Goal: Communication & Community: Share content

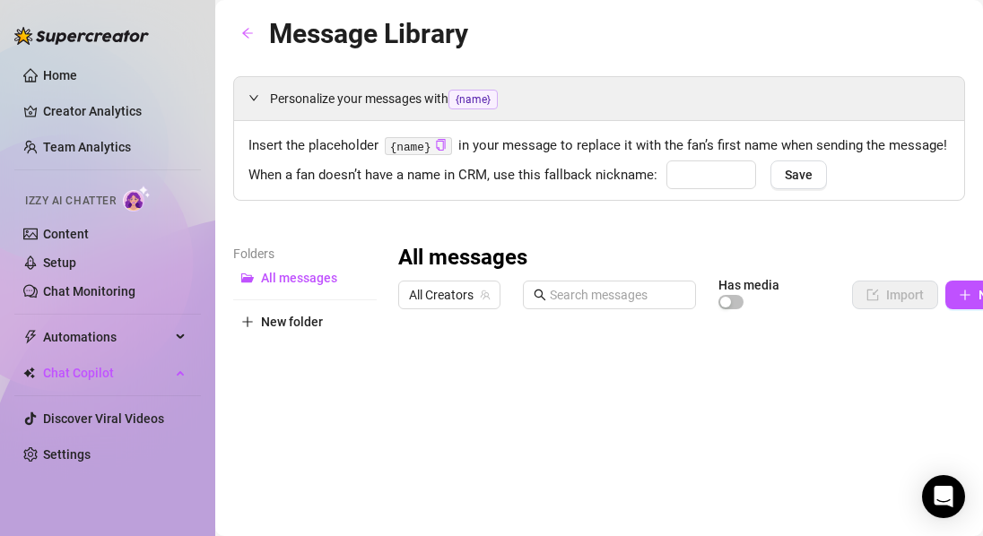
type input "cutie"
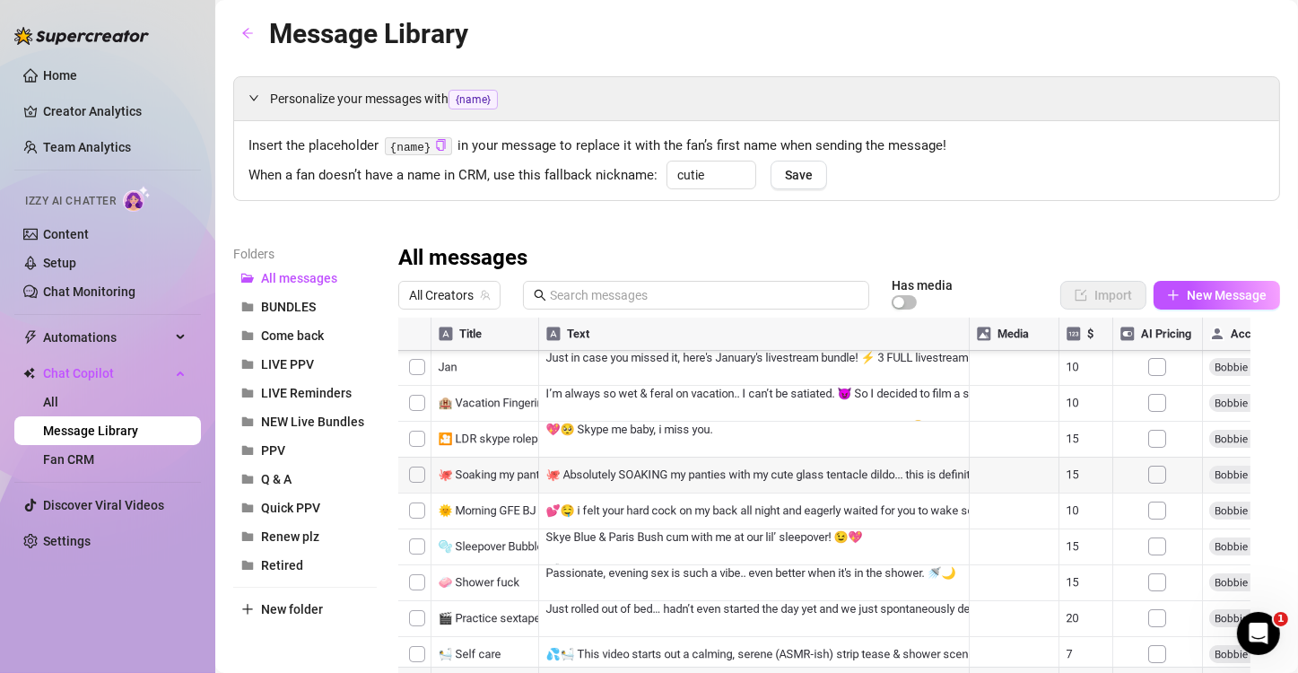
scroll to position [597, 0]
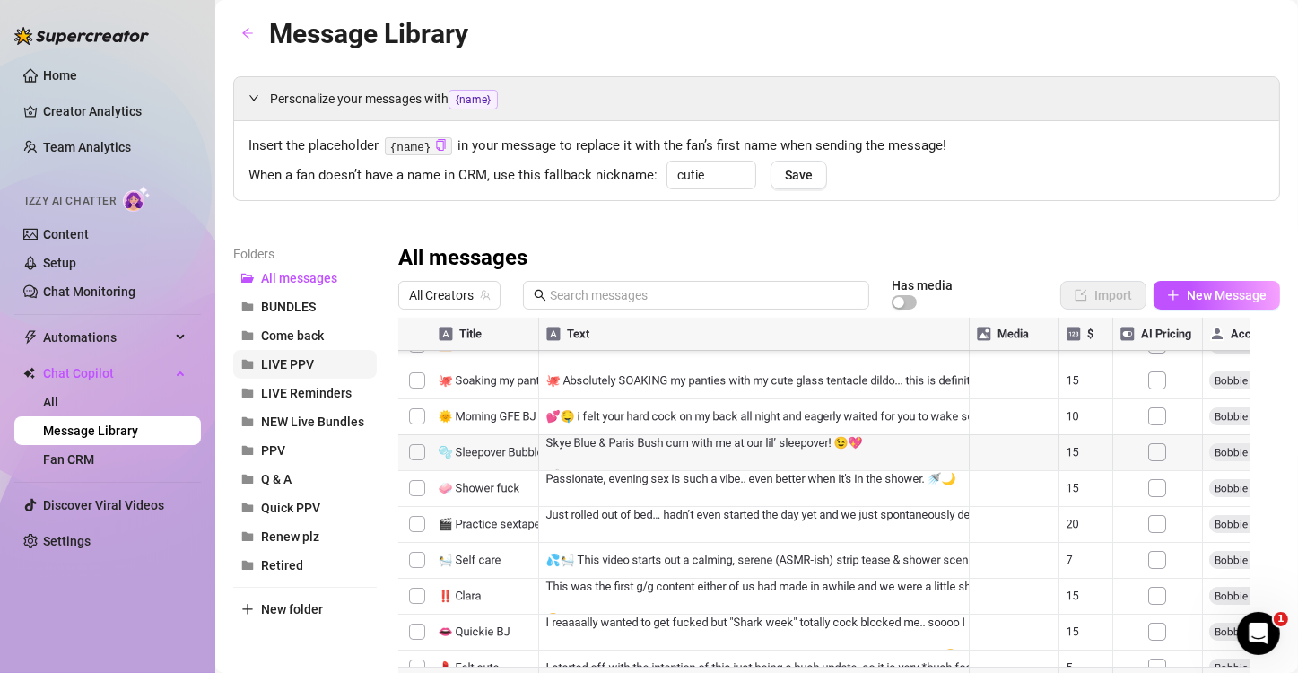
click at [274, 373] on button "LIVE PPV" at bounding box center [305, 364] width 144 height 29
click at [481, 535] on div at bounding box center [831, 518] width 866 height 400
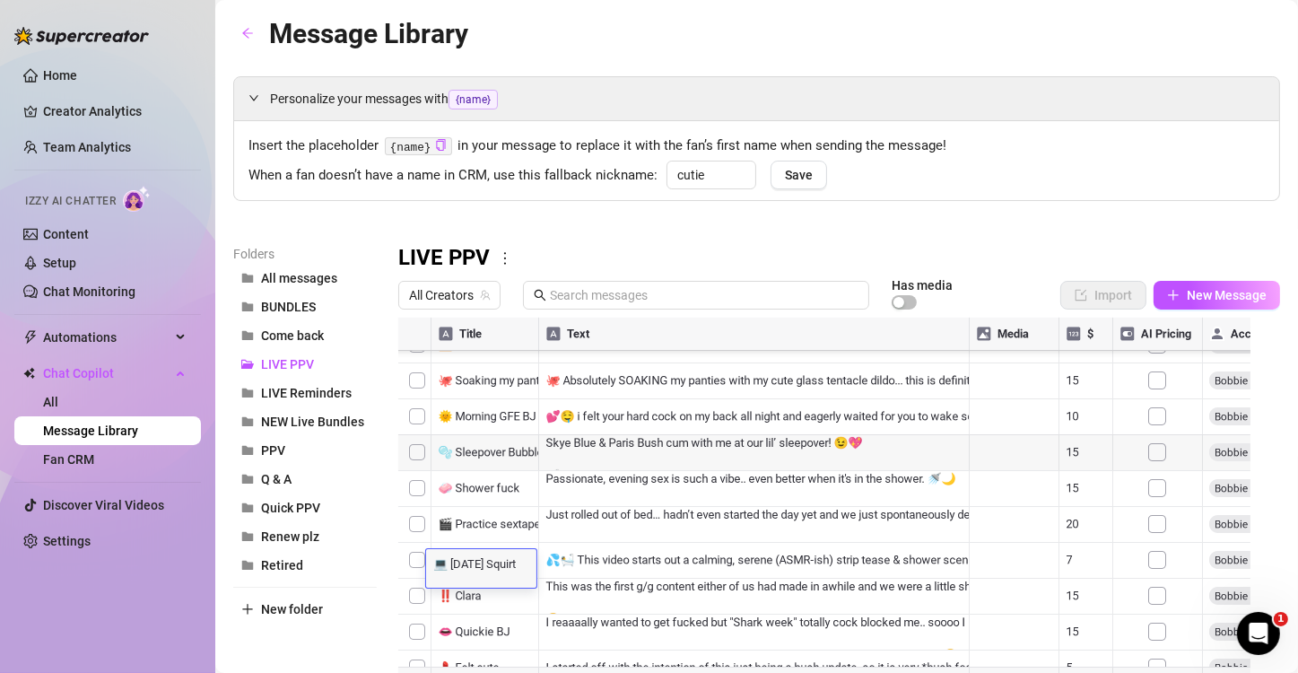
scroll to position [0, 0]
click at [415, 535] on div at bounding box center [831, 518] width 866 height 400
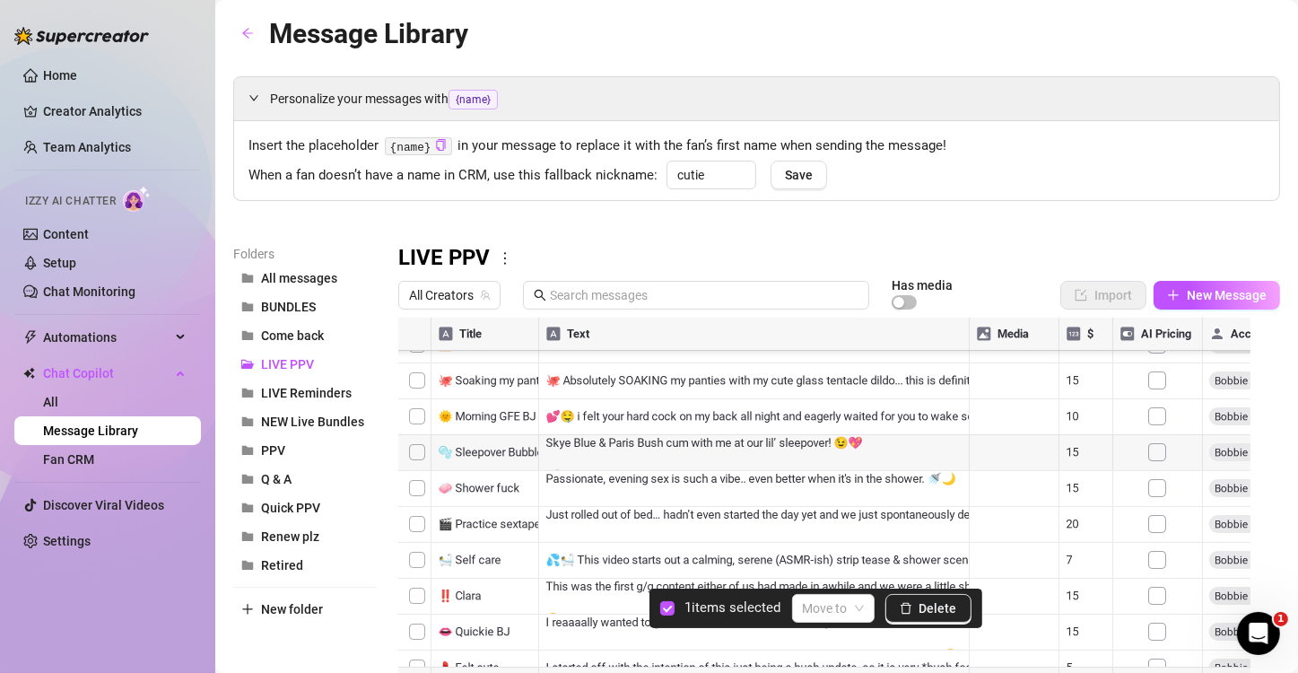
click at [961, 244] on div "LIVE PPV" at bounding box center [839, 258] width 882 height 29
click at [982, 535] on div at bounding box center [831, 518] width 866 height 400
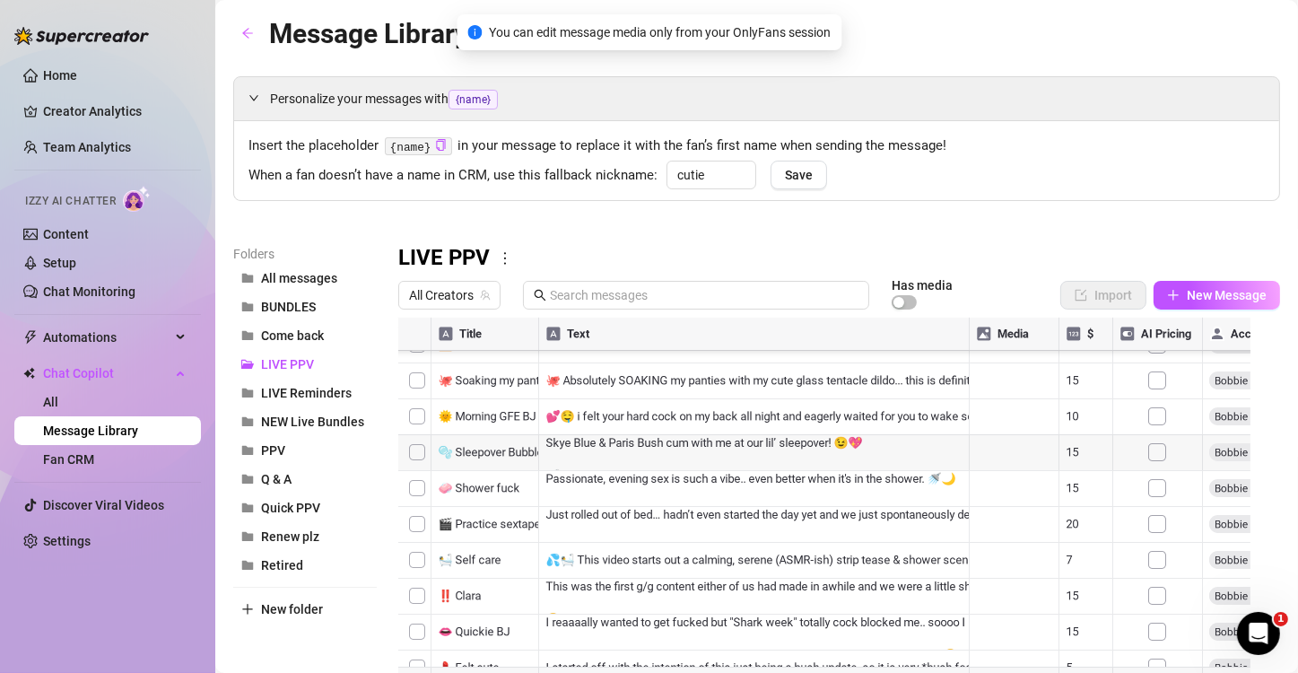
click at [982, 535] on div at bounding box center [831, 518] width 866 height 400
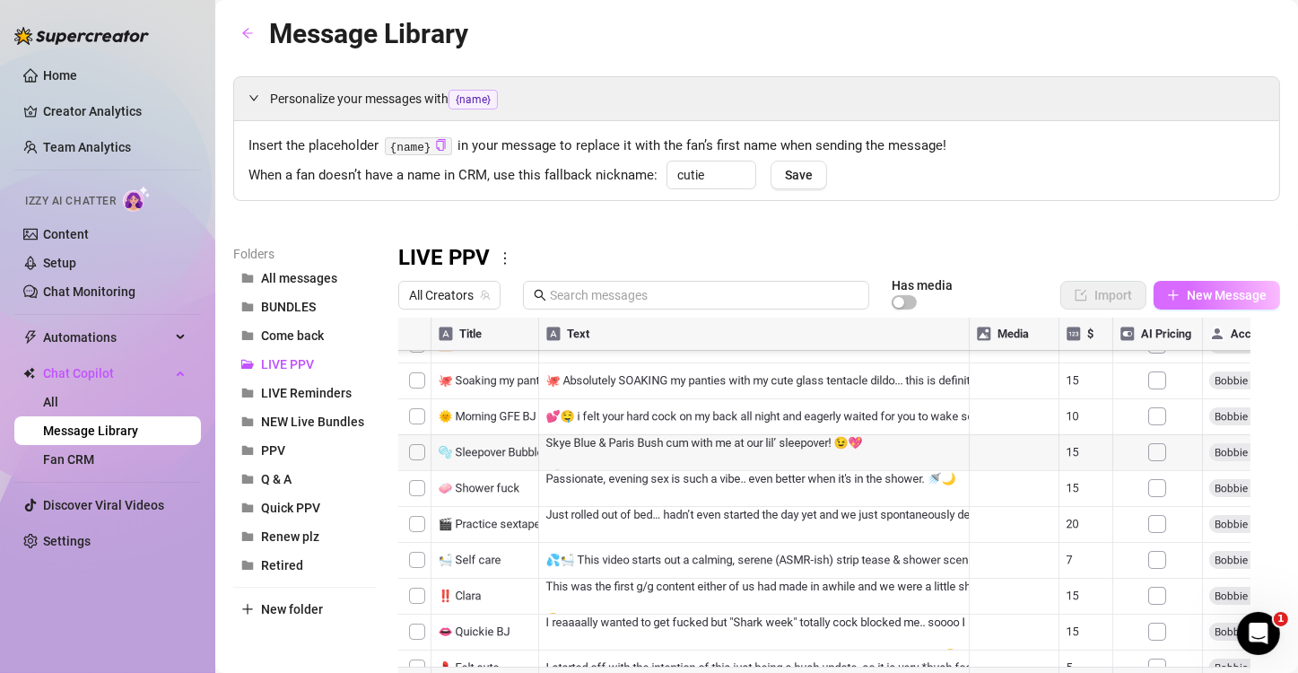
click at [982, 309] on button "New Message" at bounding box center [1216, 295] width 126 height 29
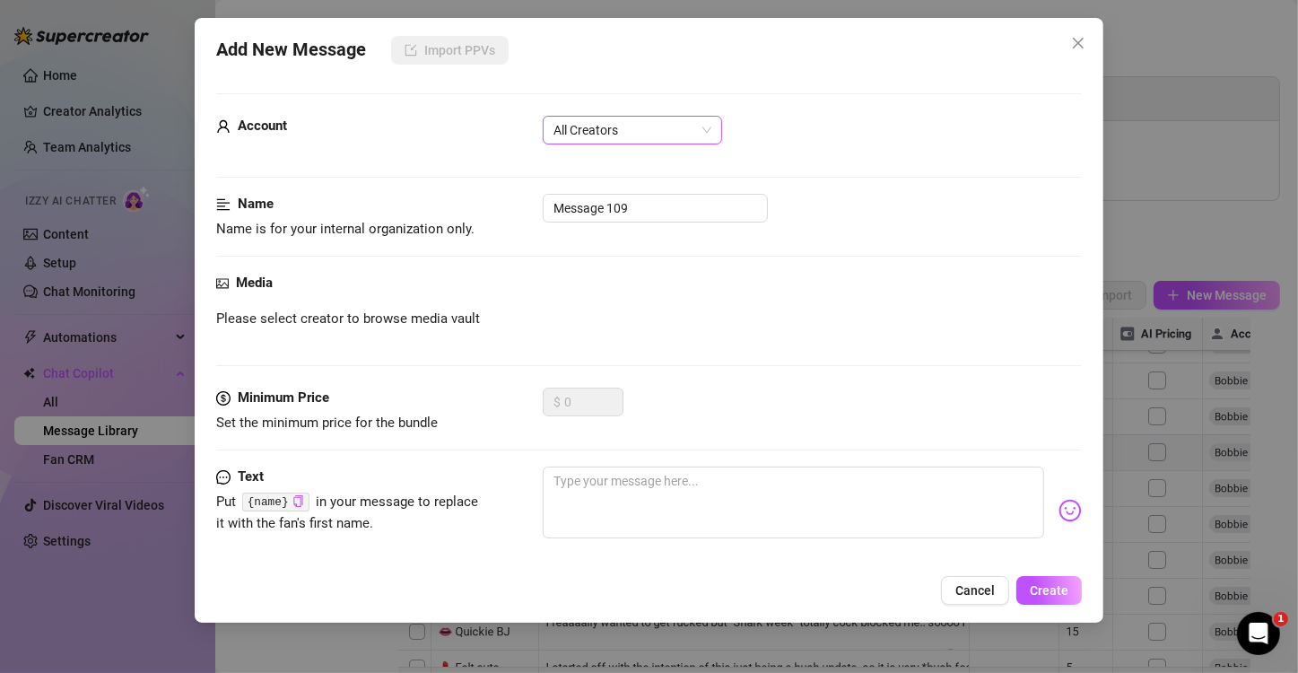
click at [708, 140] on span "All Creators" at bounding box center [632, 130] width 158 height 27
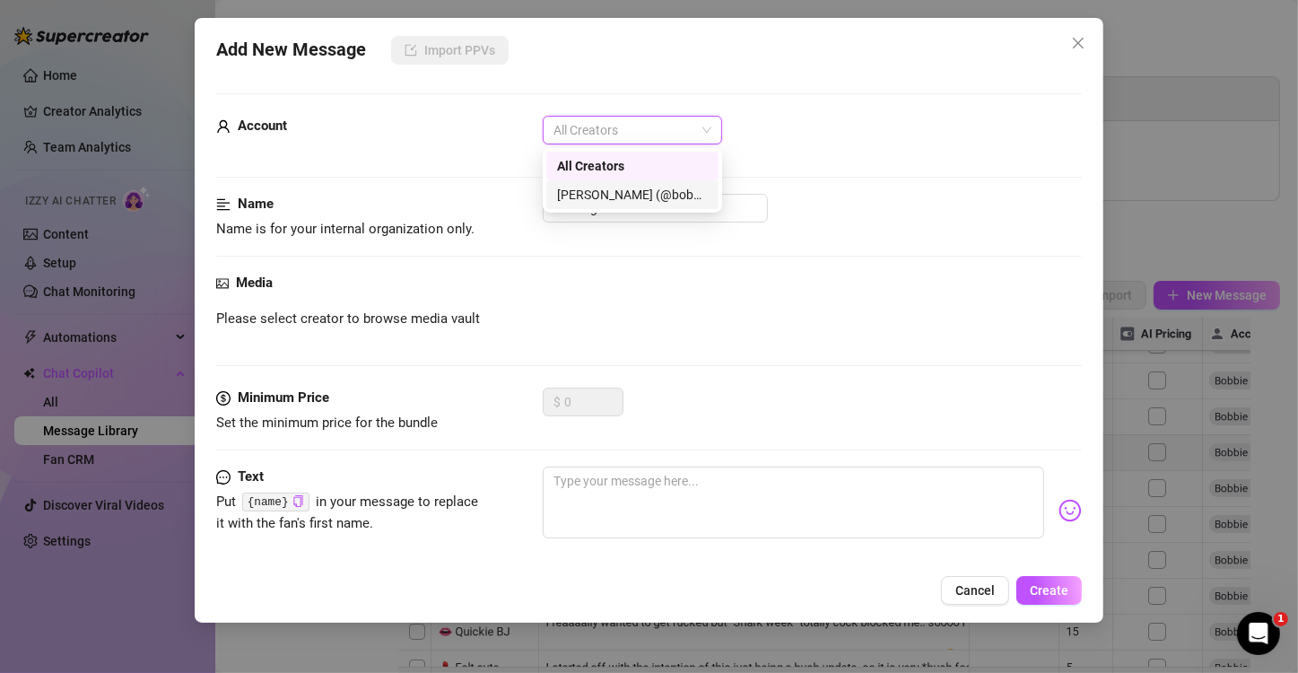
click at [674, 197] on div "[PERSON_NAME]‎ (@bobbielavender)" at bounding box center [632, 195] width 151 height 20
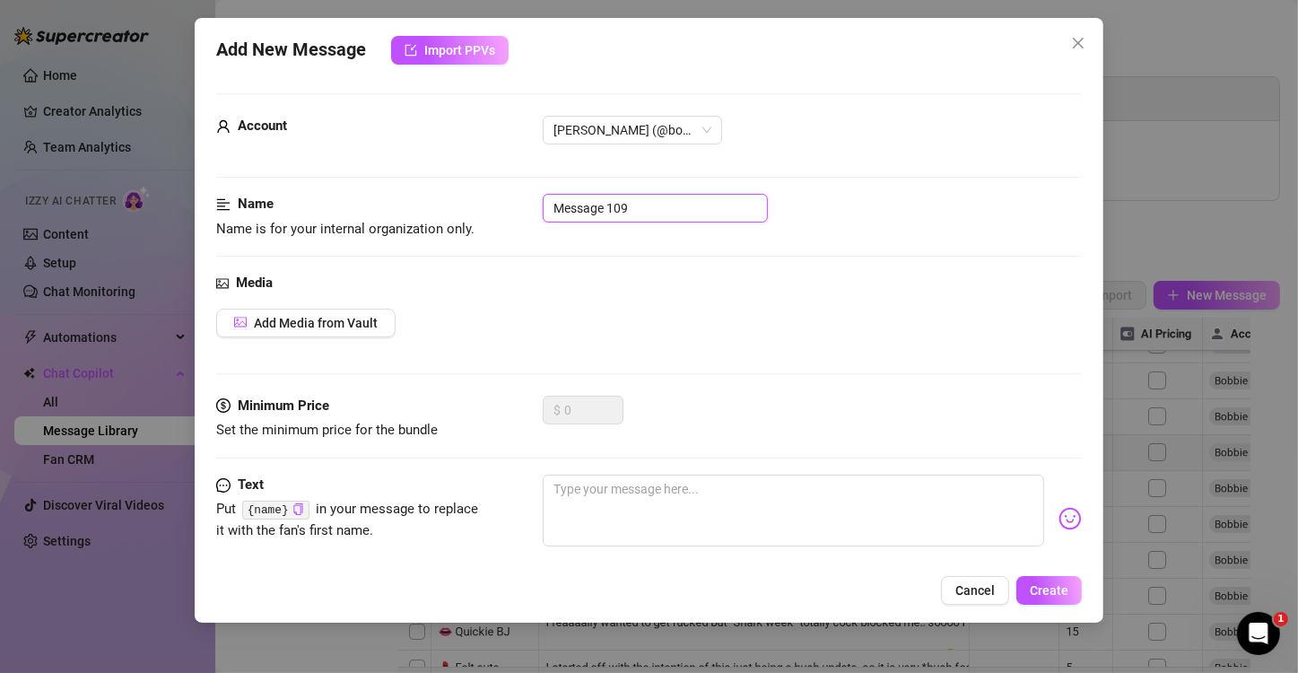
drag, startPoint x: 652, startPoint y: 207, endPoint x: 430, endPoint y: 208, distance: 222.4
click at [430, 208] on div "Name Name is for your internal organization only. Message 109" at bounding box center [649, 217] width 866 height 46
type input "new1"
click at [609, 365] on div "Media Add Media from Vault" at bounding box center [649, 334] width 866 height 123
click at [329, 332] on button "Add Media from Vault" at bounding box center [305, 323] width 179 height 29
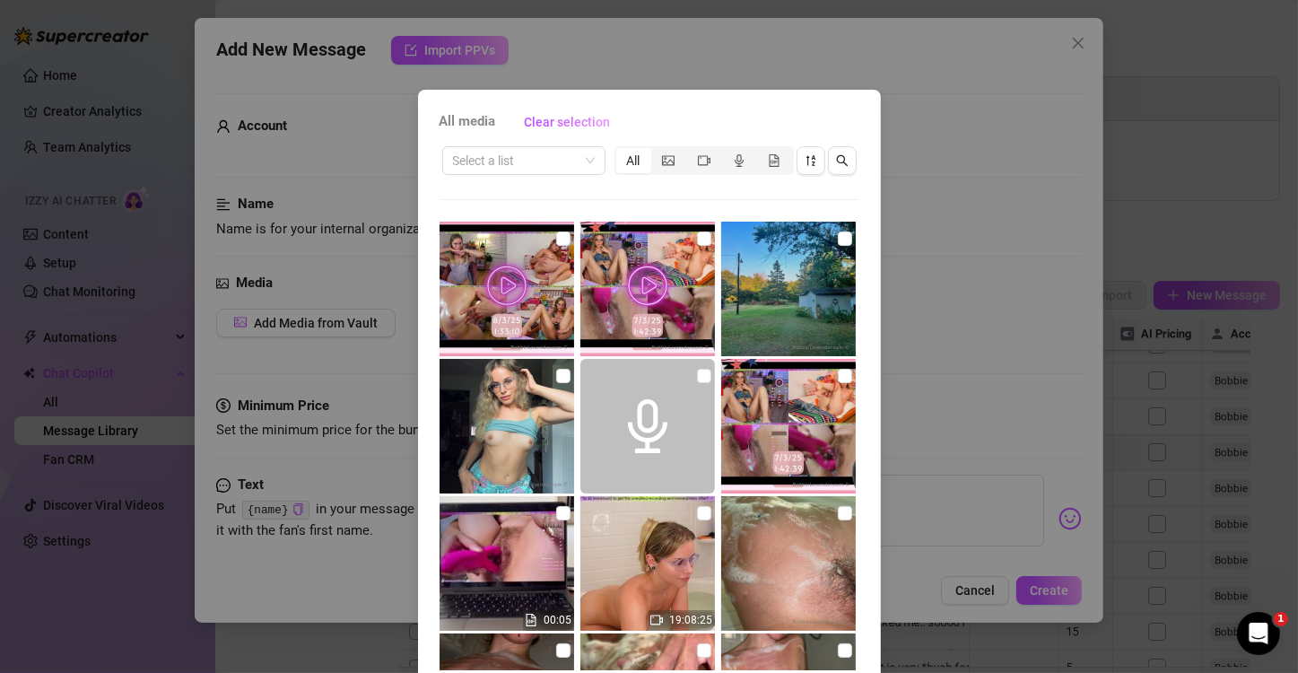
click at [699, 230] on img at bounding box center [647, 289] width 135 height 135
click at [697, 236] on input "checkbox" at bounding box center [704, 238] width 14 height 14
checkbox input "true"
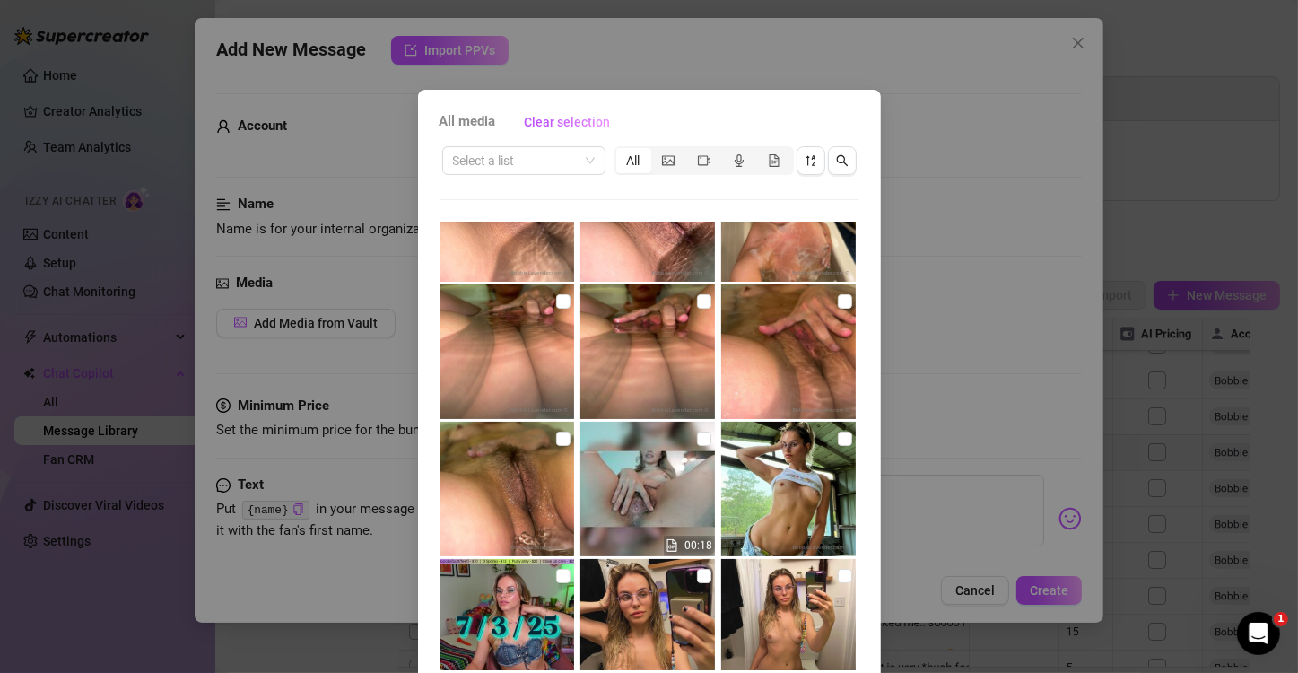
scroll to position [796, 0]
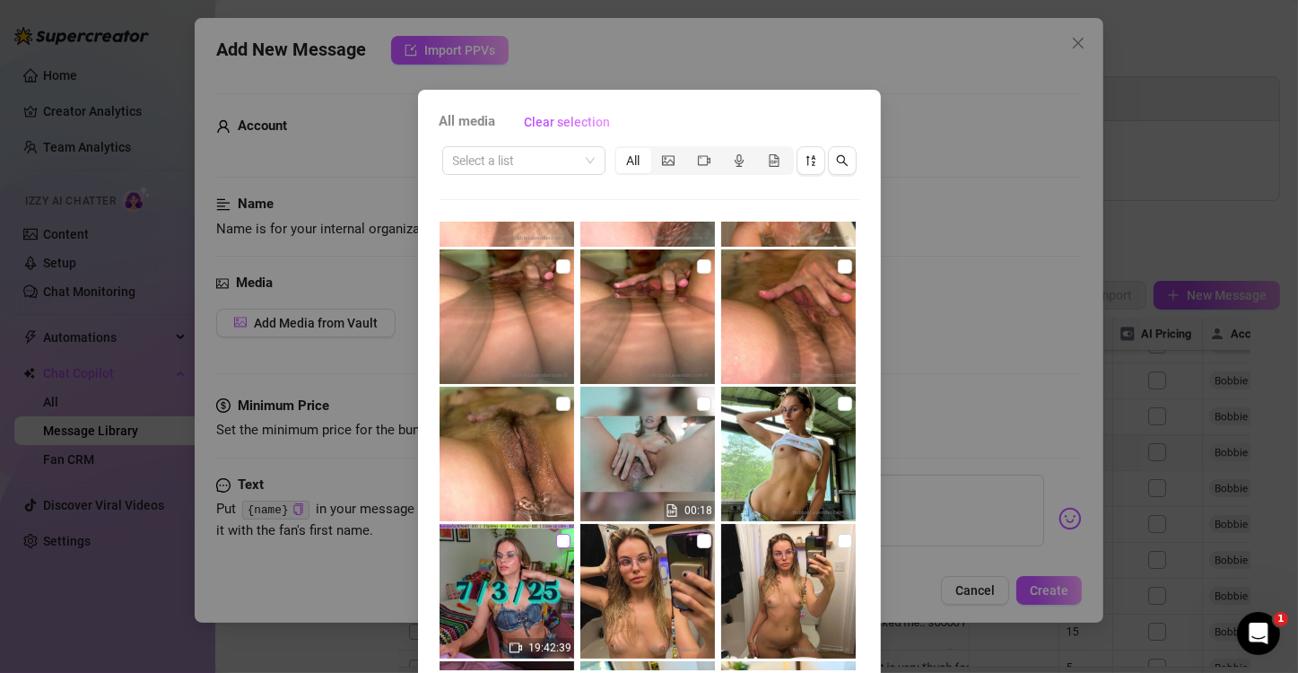
click at [556, 535] on input "checkbox" at bounding box center [563, 541] width 14 height 14
checkbox input "true"
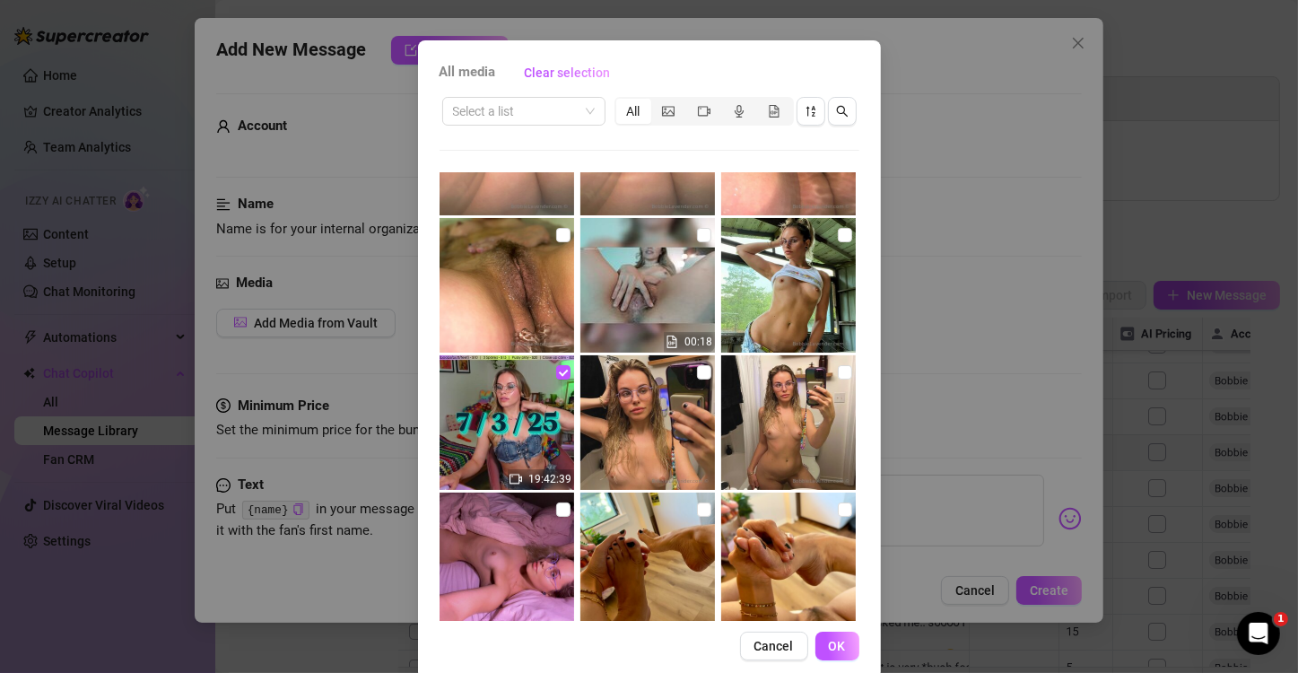
scroll to position [75, 0]
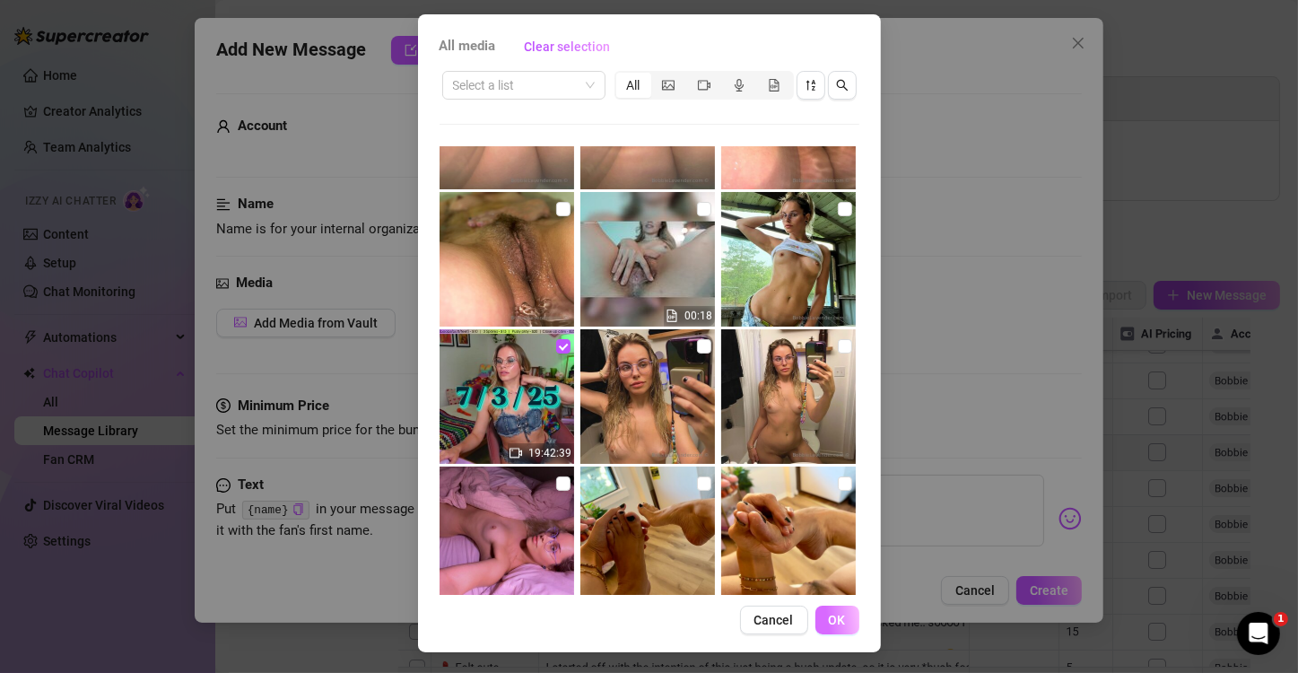
click at [829, 535] on span "OK" at bounding box center [837, 620] width 17 height 14
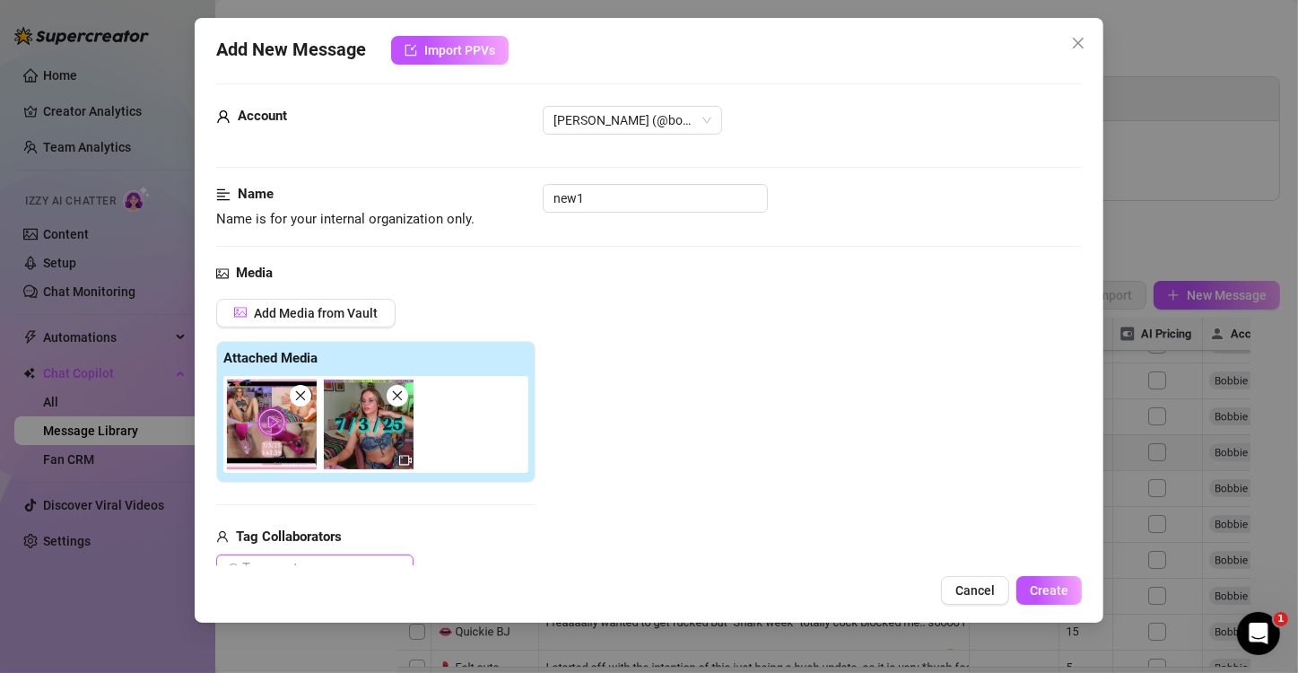
scroll to position [362, 0]
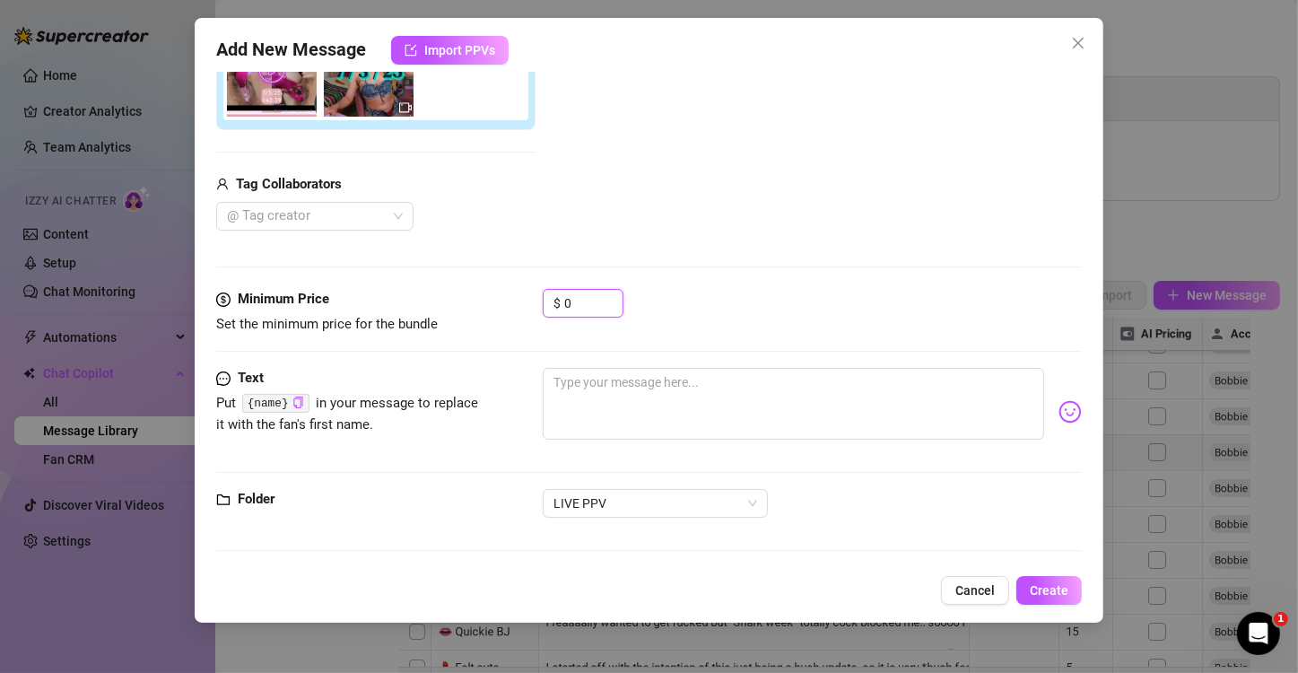
drag, startPoint x: 570, startPoint y: 298, endPoint x: 469, endPoint y: 284, distance: 101.4
click at [469, 284] on form "Account [PERSON_NAME]‎ (@bobbielavender) Name Name is for your internal organiz…" at bounding box center [649, 149] width 866 height 836
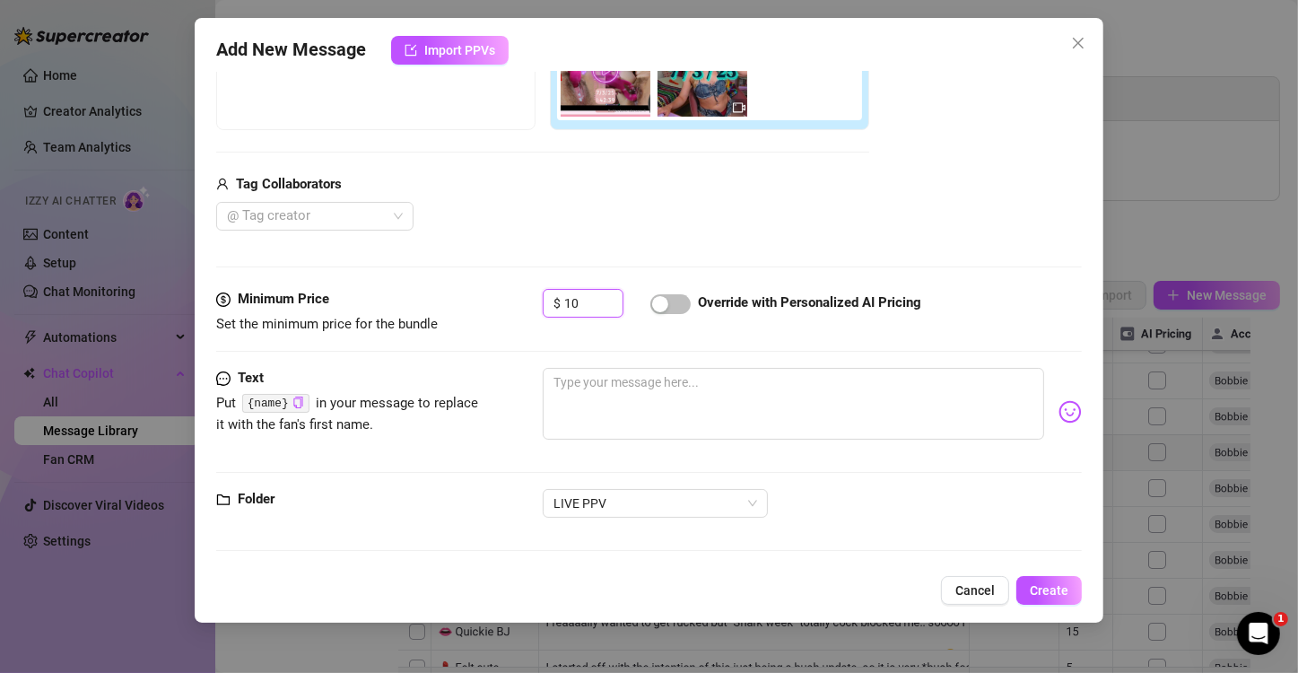
type input "10"
click at [534, 212] on div "@ Tag creator" at bounding box center [542, 216] width 653 height 29
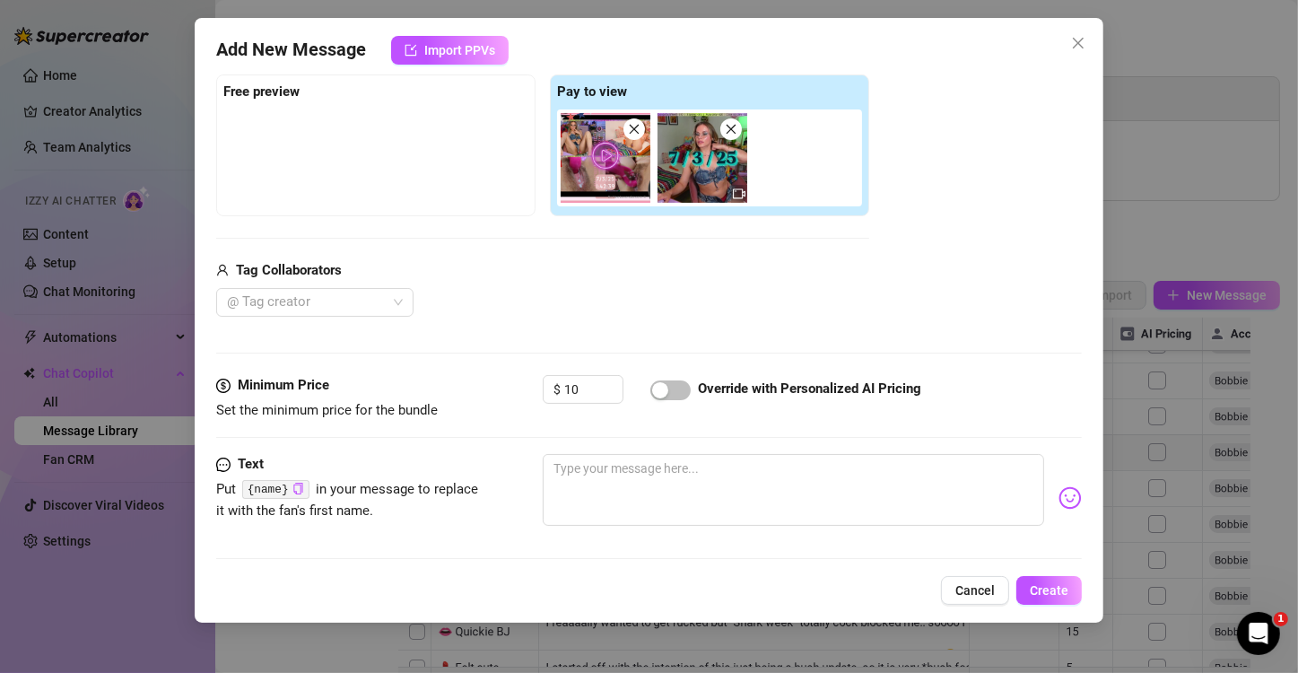
scroll to position [242, 0]
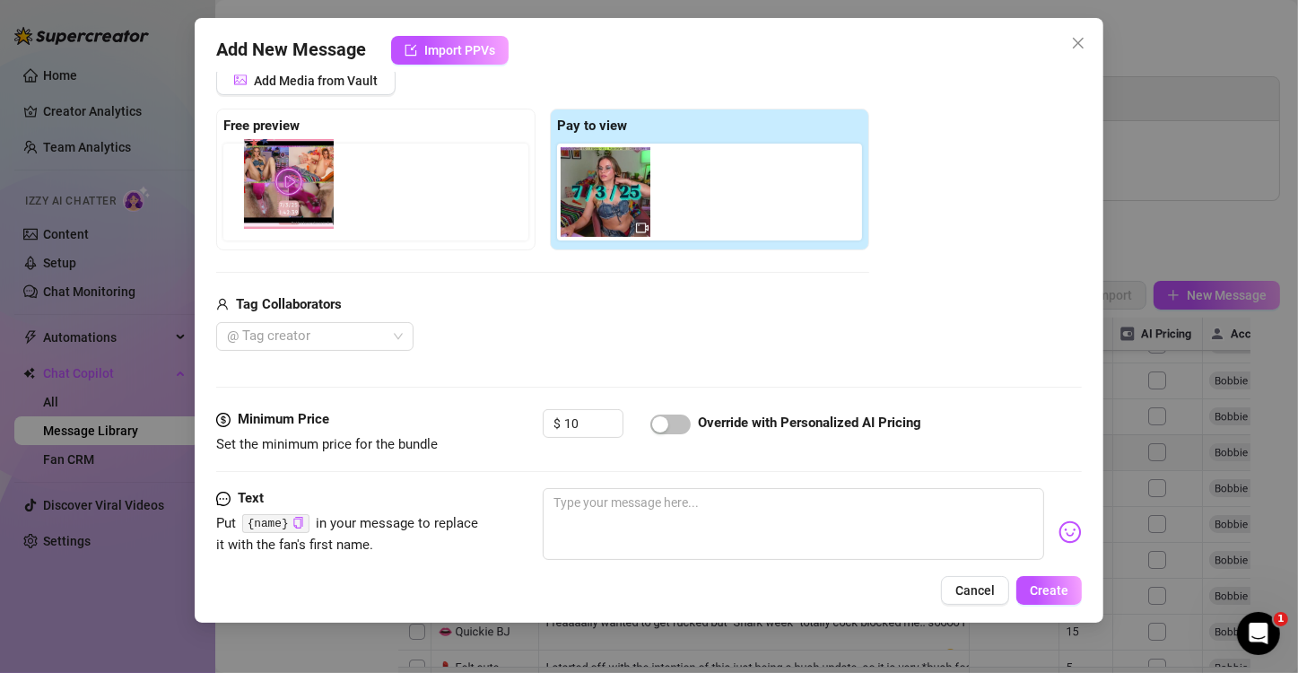
drag, startPoint x: 548, startPoint y: 225, endPoint x: 275, endPoint y: 207, distance: 273.2
click at [275, 207] on div "Free preview Pay to view" at bounding box center [542, 180] width 653 height 142
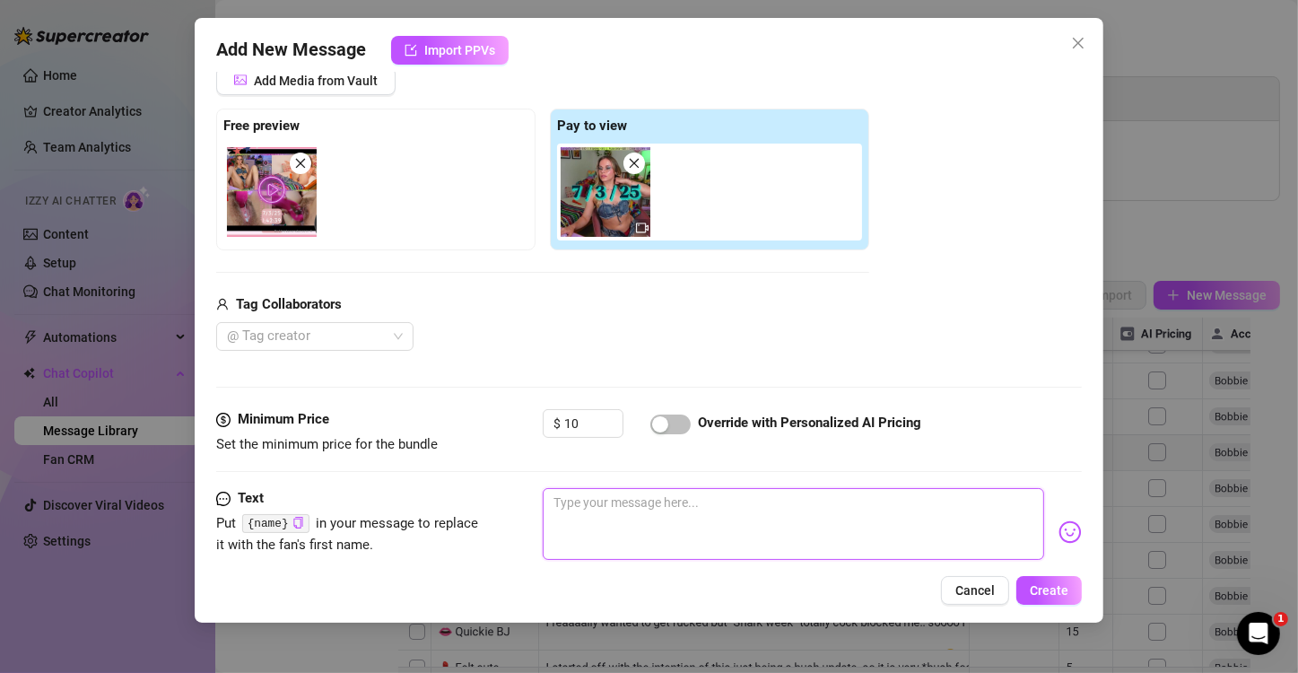
click at [670, 516] on textarea at bounding box center [793, 524] width 501 height 72
paste textarea "💻 [DATE] Squirt"
type textarea "💻 [DATE] Squirt"
drag, startPoint x: 683, startPoint y: 513, endPoint x: 424, endPoint y: 481, distance: 261.2
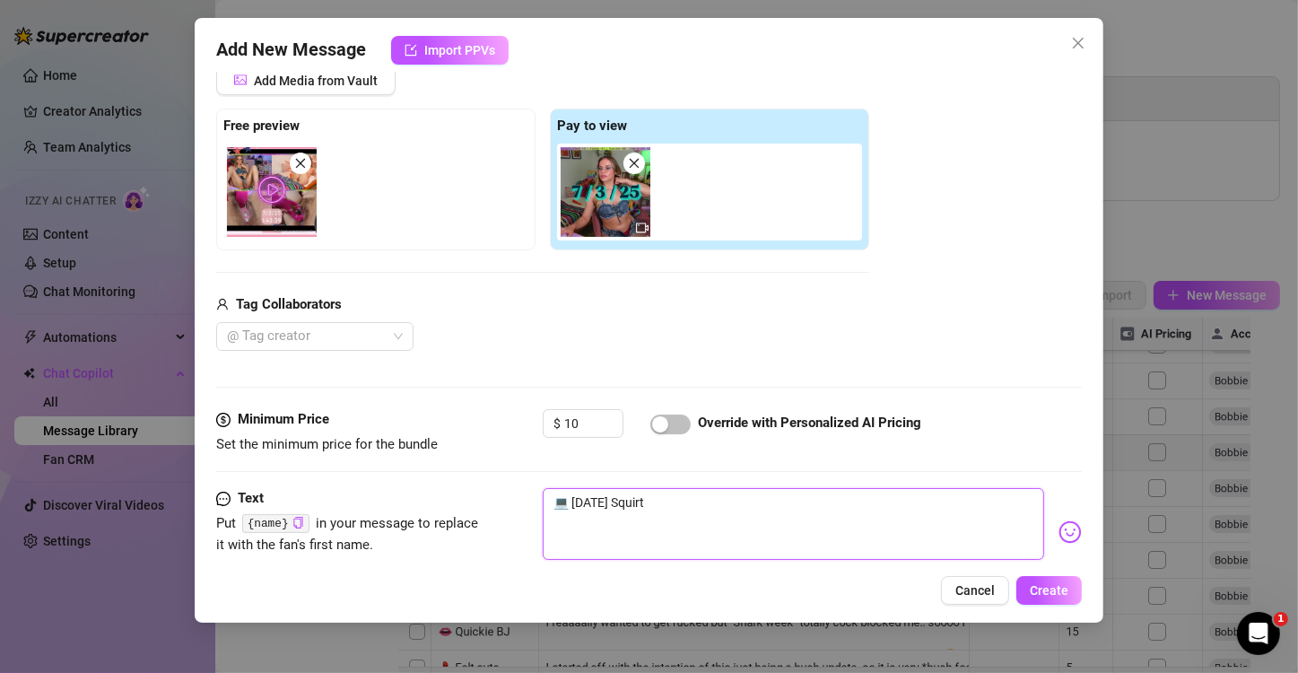
click at [426, 483] on form "Account [PERSON_NAME]‎ (@bobbielavender) Name Name is for your internal organiz…" at bounding box center [649, 269] width 866 height 836
type textarea "Type your message here..."
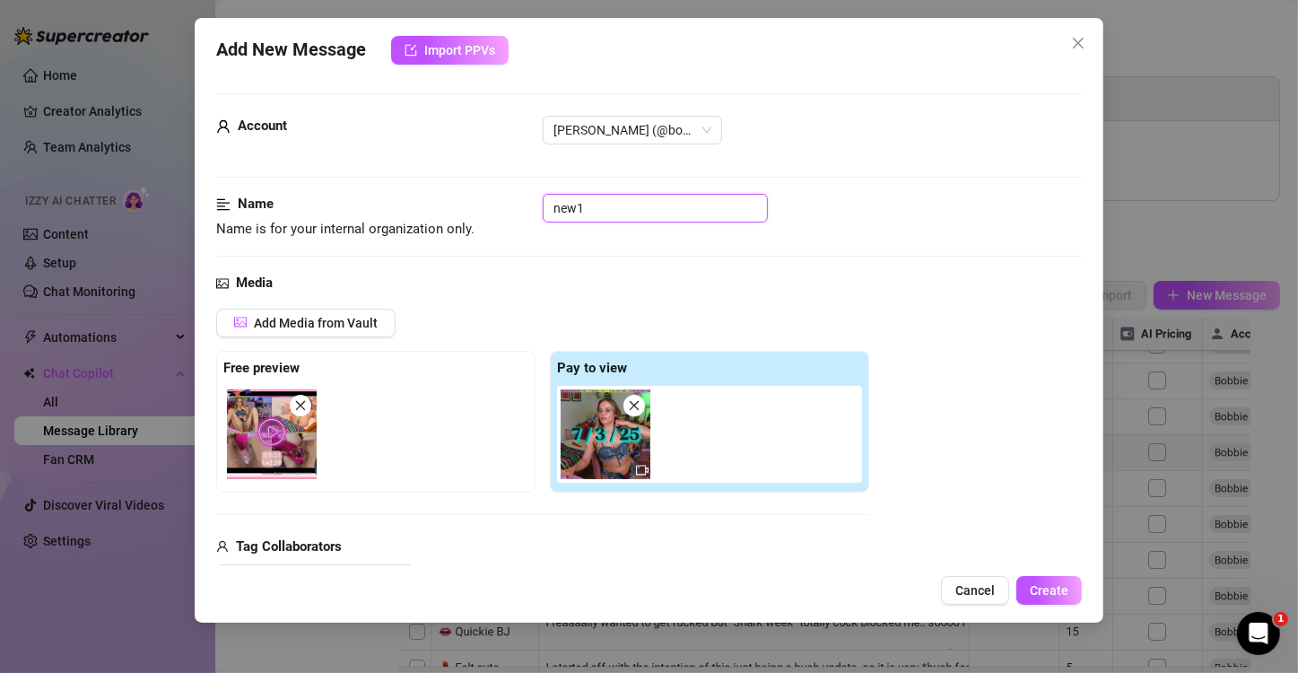
drag, startPoint x: 602, startPoint y: 210, endPoint x: 469, endPoint y: 205, distance: 132.8
click at [470, 206] on div "Name Name is for your internal organization only. new1" at bounding box center [649, 217] width 866 height 46
paste input "💻 [DATE] Squirt"
type input "💻 [DATE] Squirt"
click at [982, 535] on button "Create" at bounding box center [1048, 590] width 65 height 29
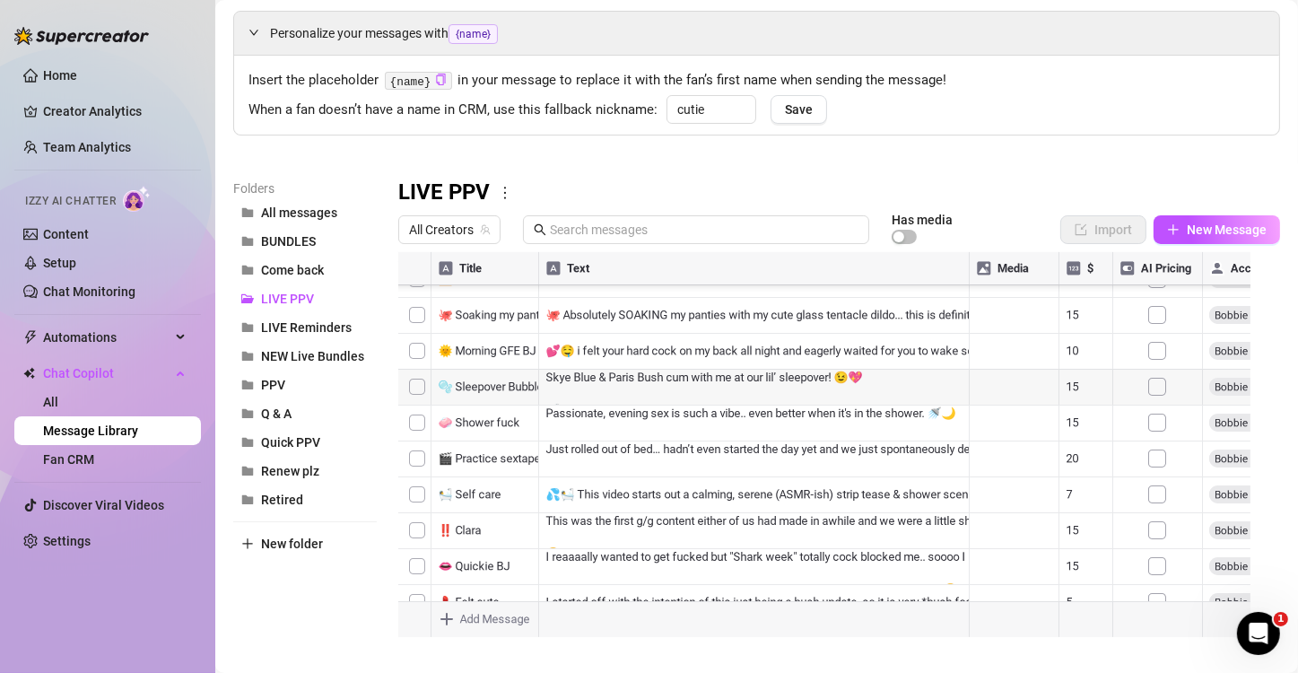
scroll to position [98, 0]
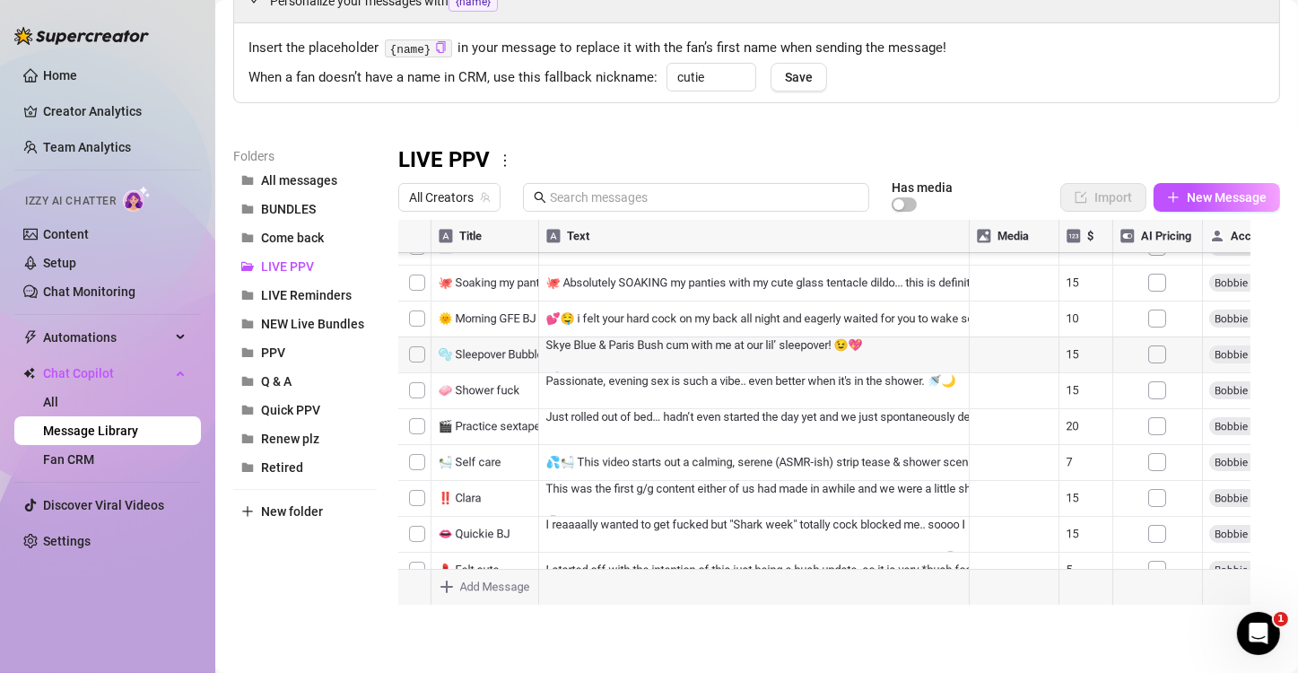
click at [600, 434] on div at bounding box center [831, 420] width 866 height 400
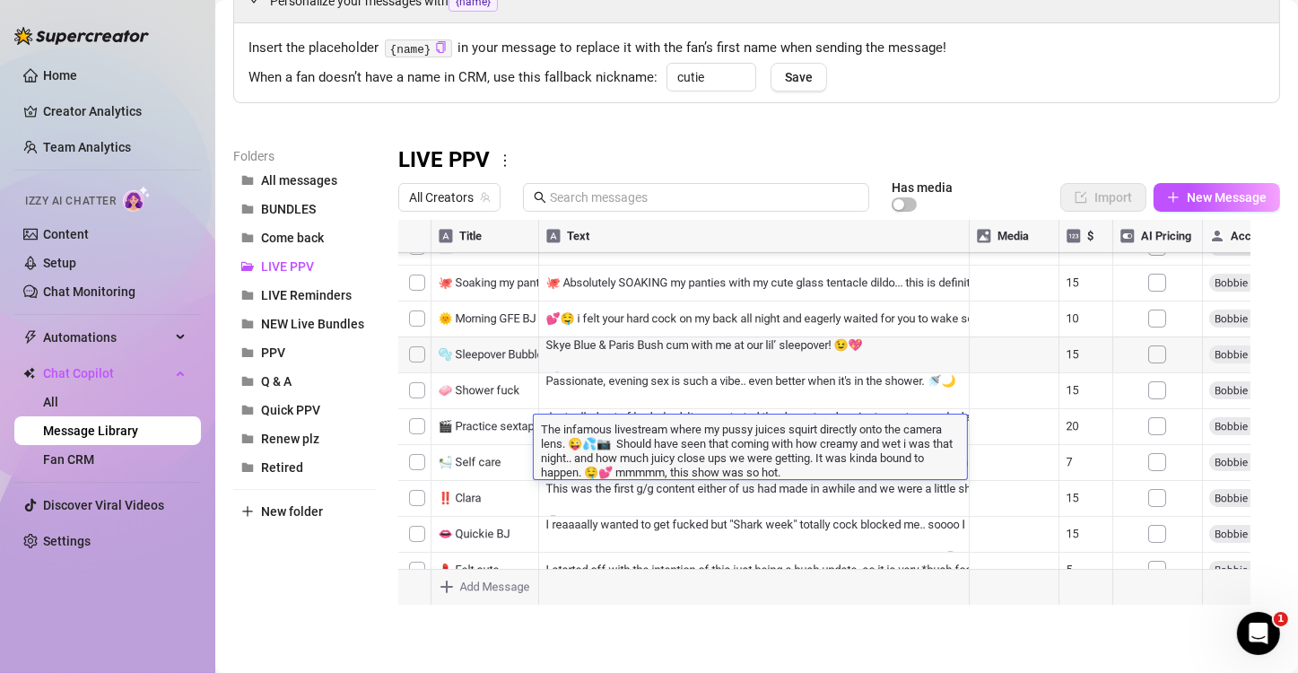
click at [818, 484] on div at bounding box center [831, 420] width 866 height 400
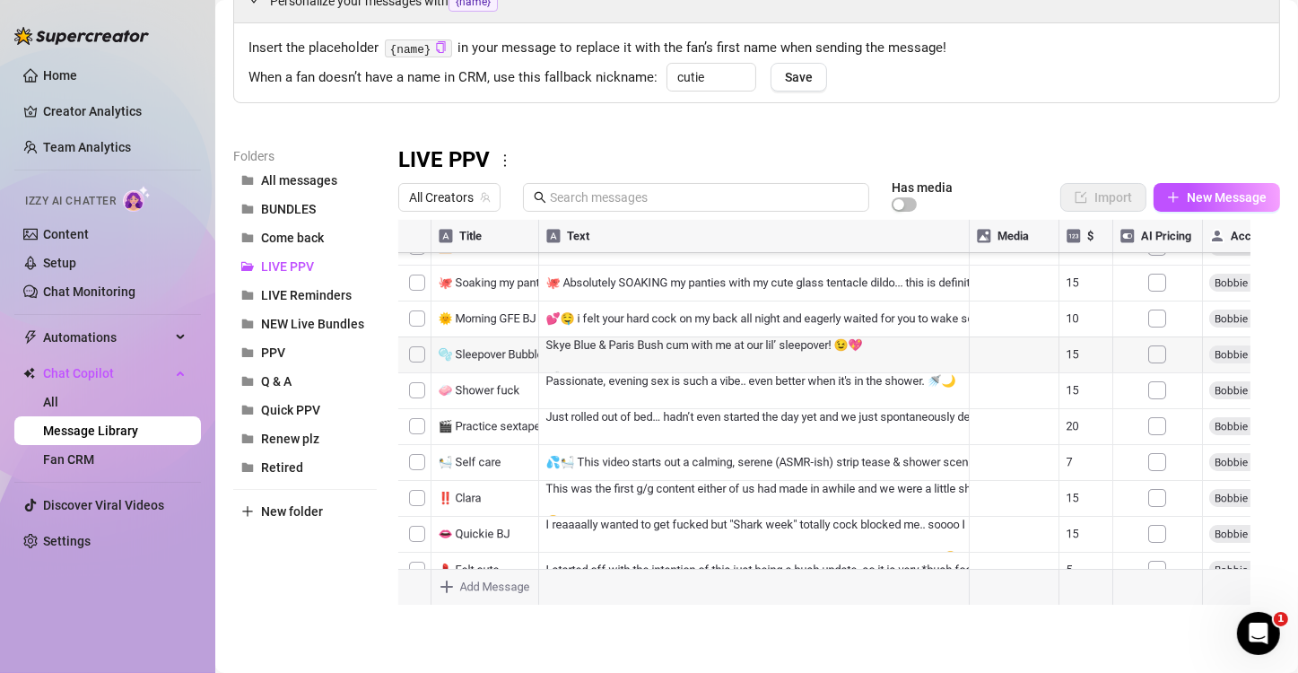
click at [756, 470] on div at bounding box center [831, 420] width 866 height 400
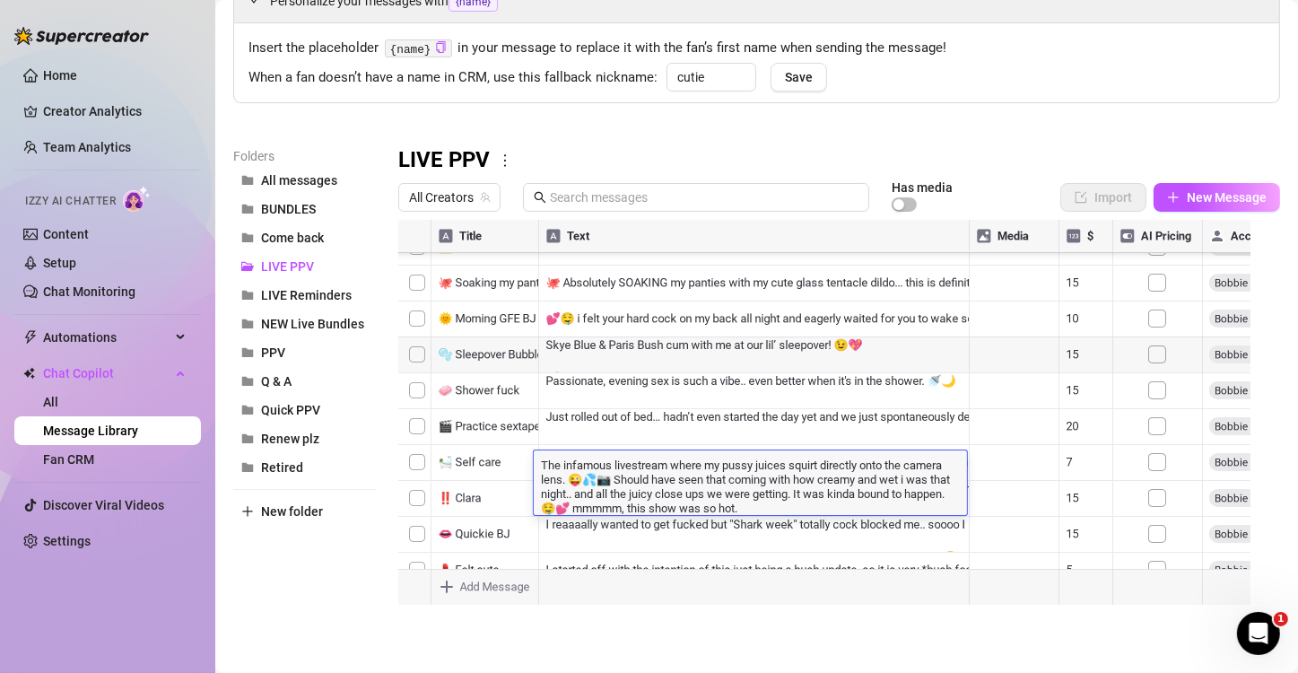
click at [756, 470] on textarea "The infamous livestream where my pussy juices squirt directly onto the camera l…" at bounding box center [750, 485] width 433 height 59
click at [778, 514] on textarea "The infamous livestream where my pussy juices squirt directly onto the camera l…" at bounding box center [750, 485] width 433 height 59
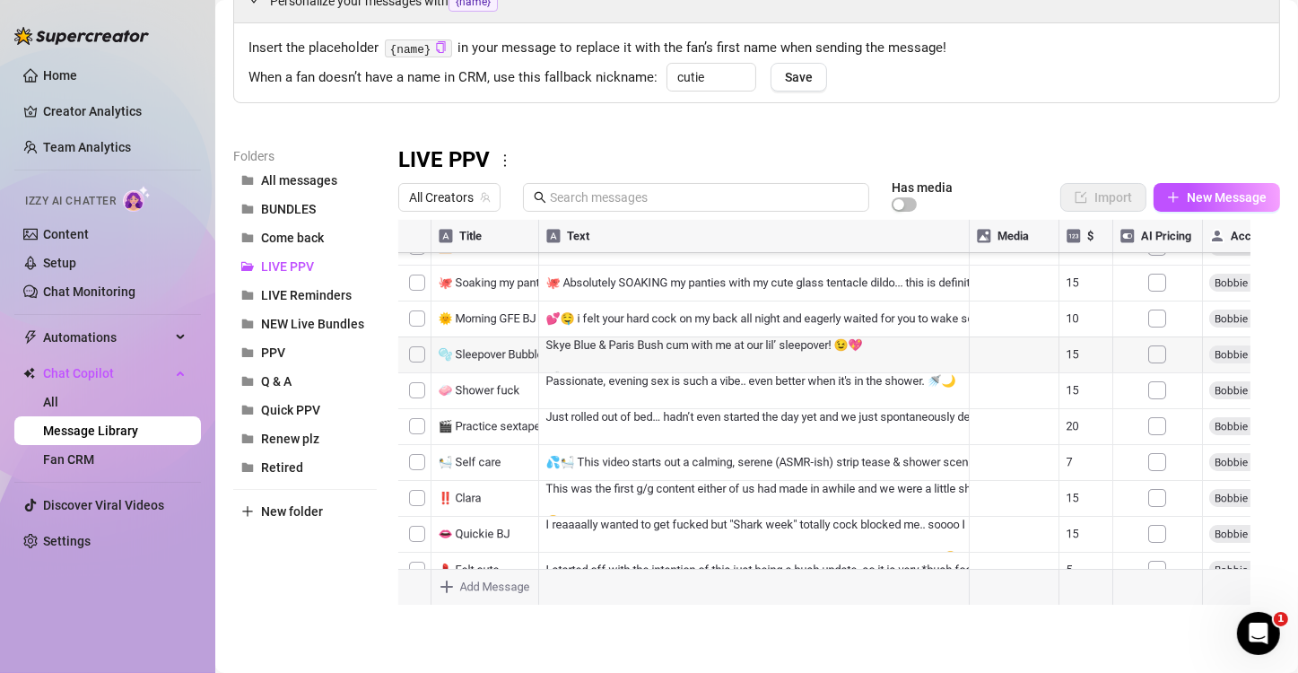
click at [652, 529] on div at bounding box center [831, 420] width 866 height 400
click at [596, 498] on div at bounding box center [831, 420] width 866 height 400
drag, startPoint x: 596, startPoint y: 505, endPoint x: 553, endPoint y: 509, distance: 42.4
click at [553, 509] on div at bounding box center [831, 420] width 866 height 400
click at [553, 509] on div at bounding box center [750, 505] width 433 height 39
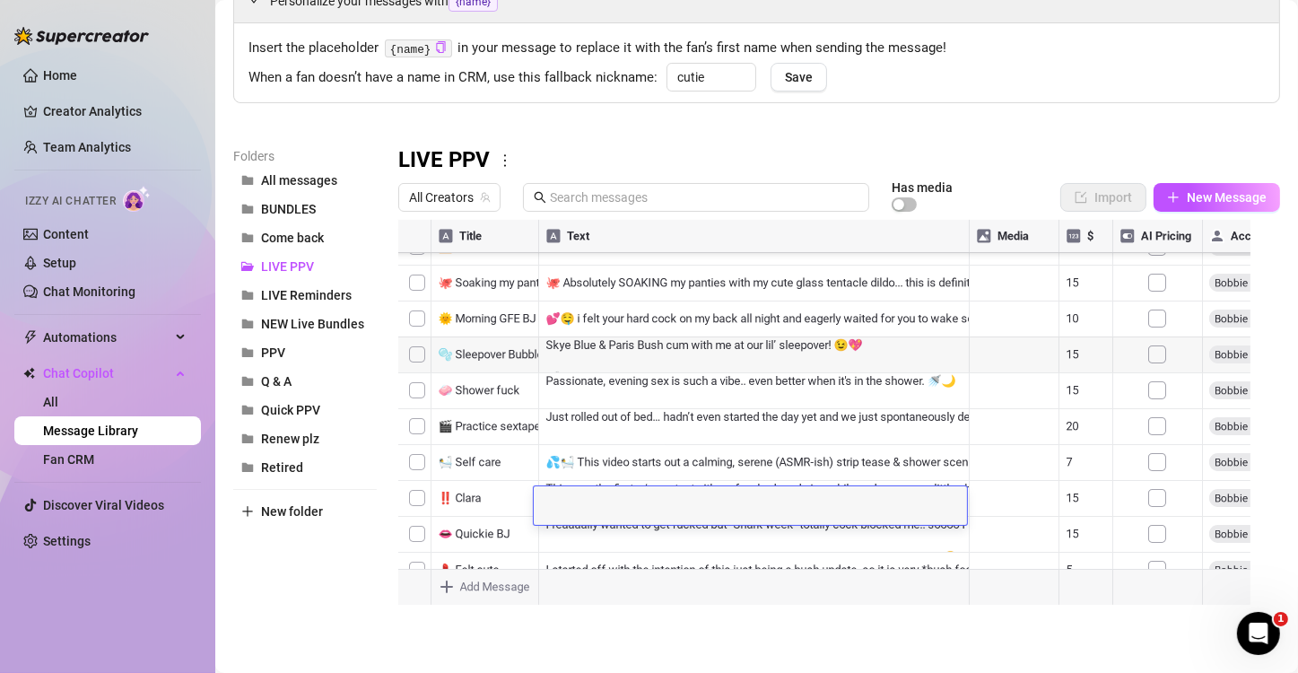
scroll to position [0, 0]
drag, startPoint x: 553, startPoint y: 509, endPoint x: 533, endPoint y: 507, distance: 20.8
click at [533, 507] on div at bounding box center [831, 420] width 866 height 400
click at [558, 503] on div at bounding box center [831, 420] width 866 height 400
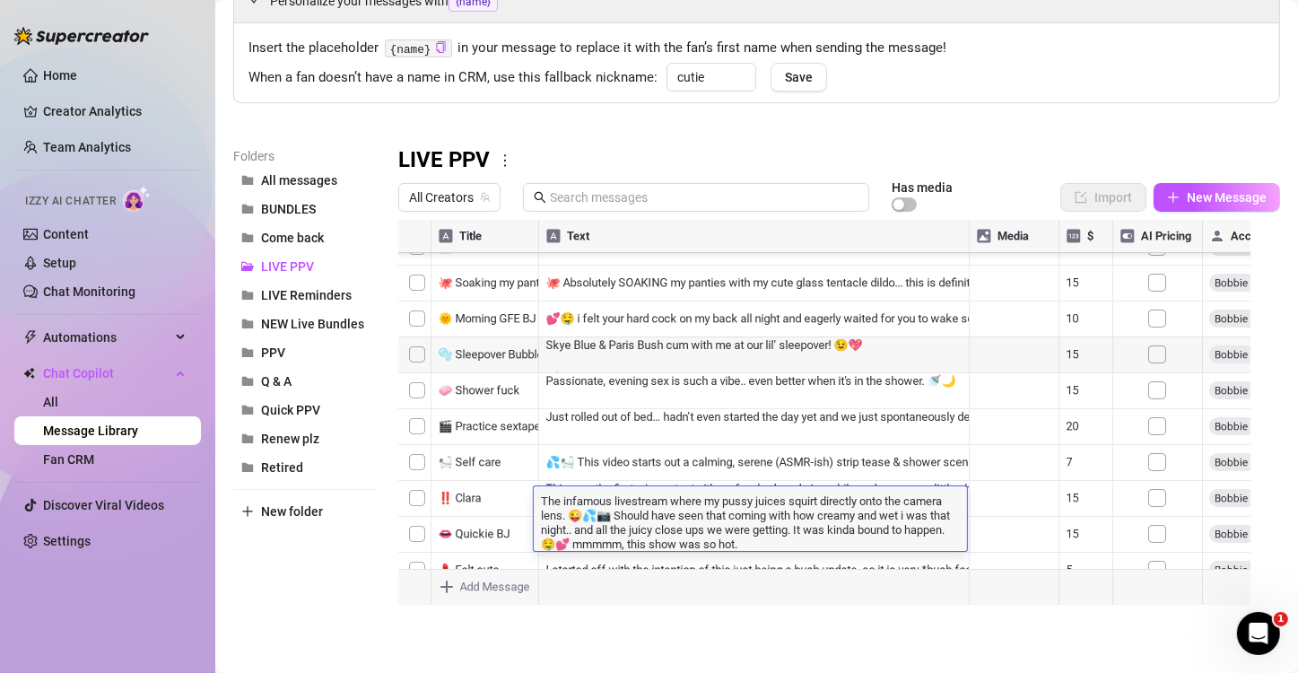
click at [416, 470] on div at bounding box center [831, 420] width 866 height 400
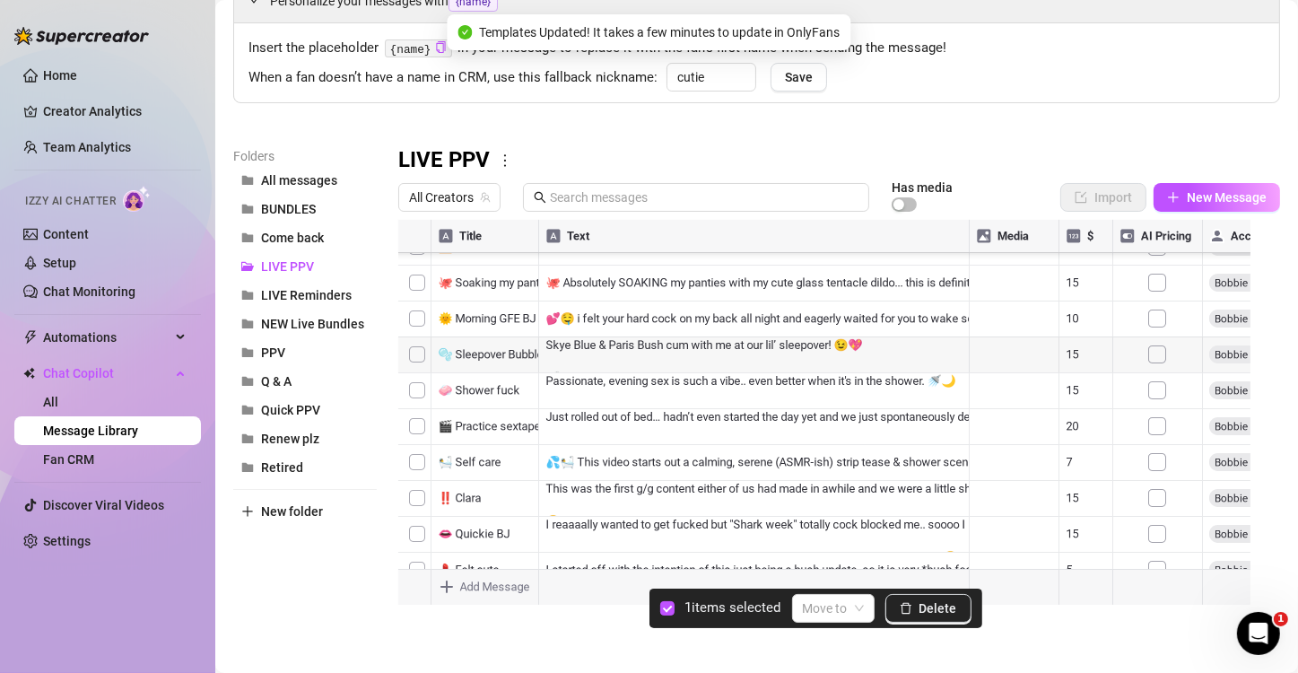
click at [426, 429] on div at bounding box center [831, 420] width 866 height 400
click at [423, 432] on div at bounding box center [831, 420] width 866 height 400
click at [918, 535] on button "Delete" at bounding box center [928, 608] width 86 height 29
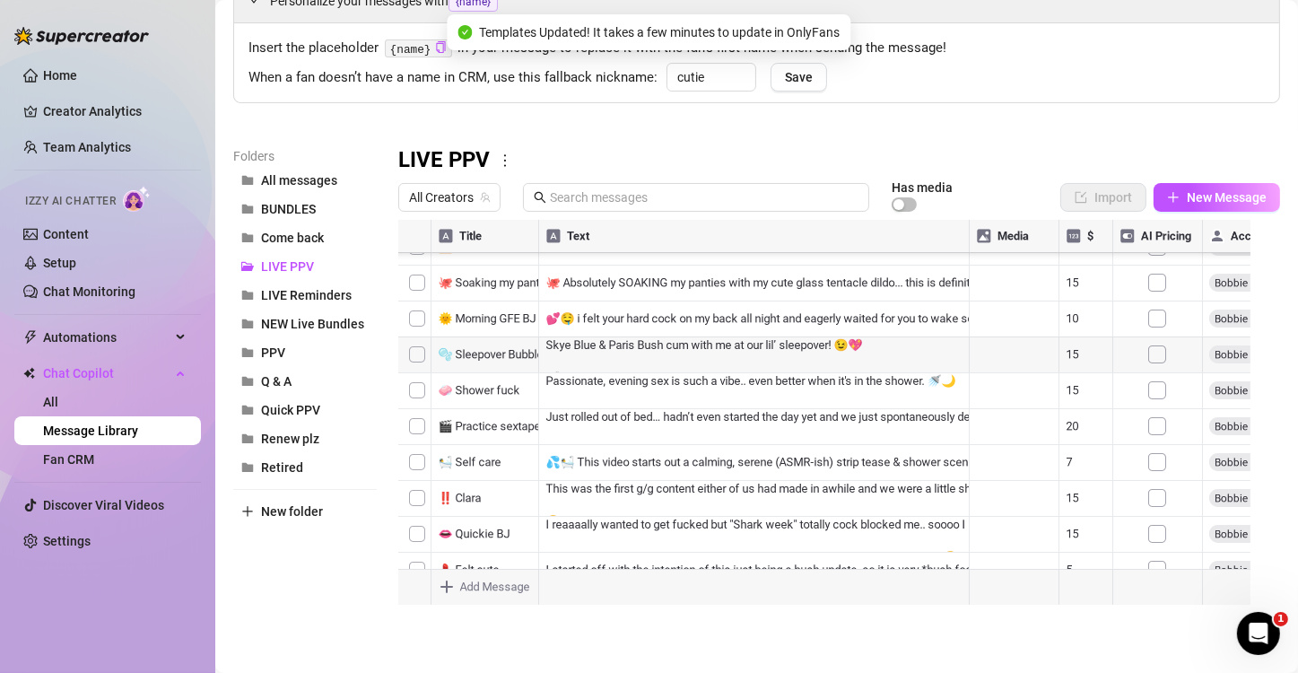
scroll to position [983, 0]
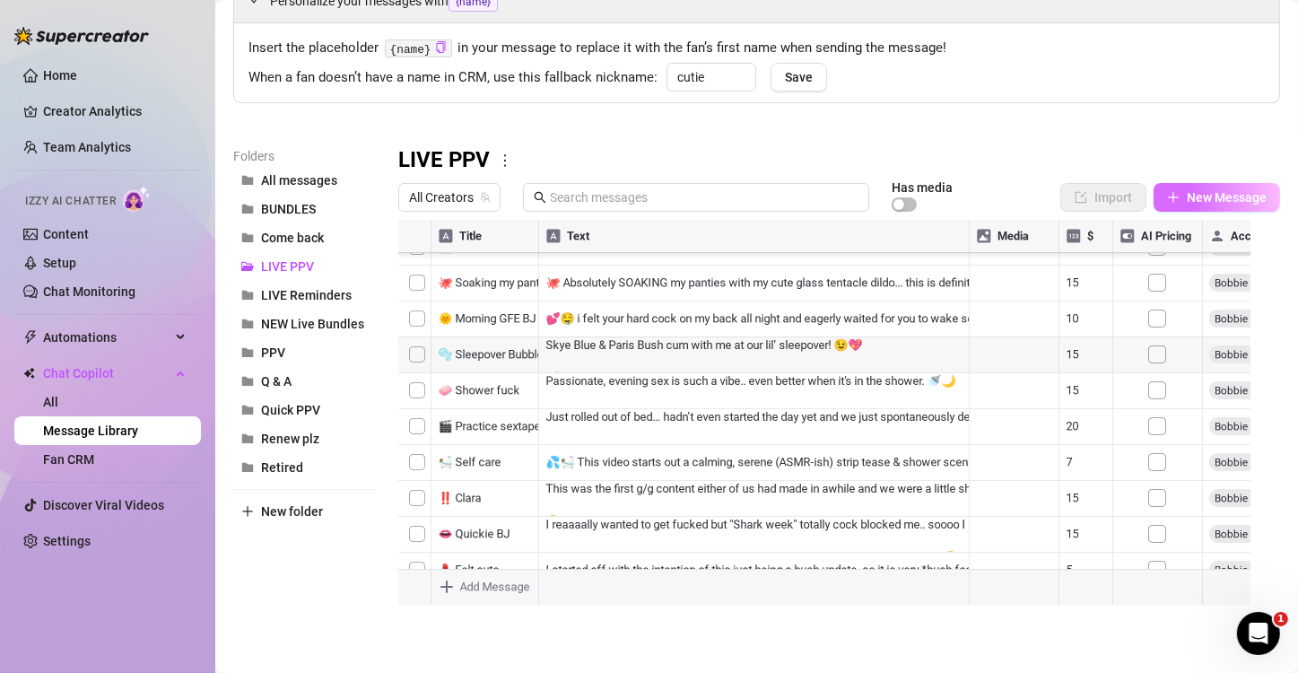
click at [982, 204] on button "New Message" at bounding box center [1216, 197] width 126 height 29
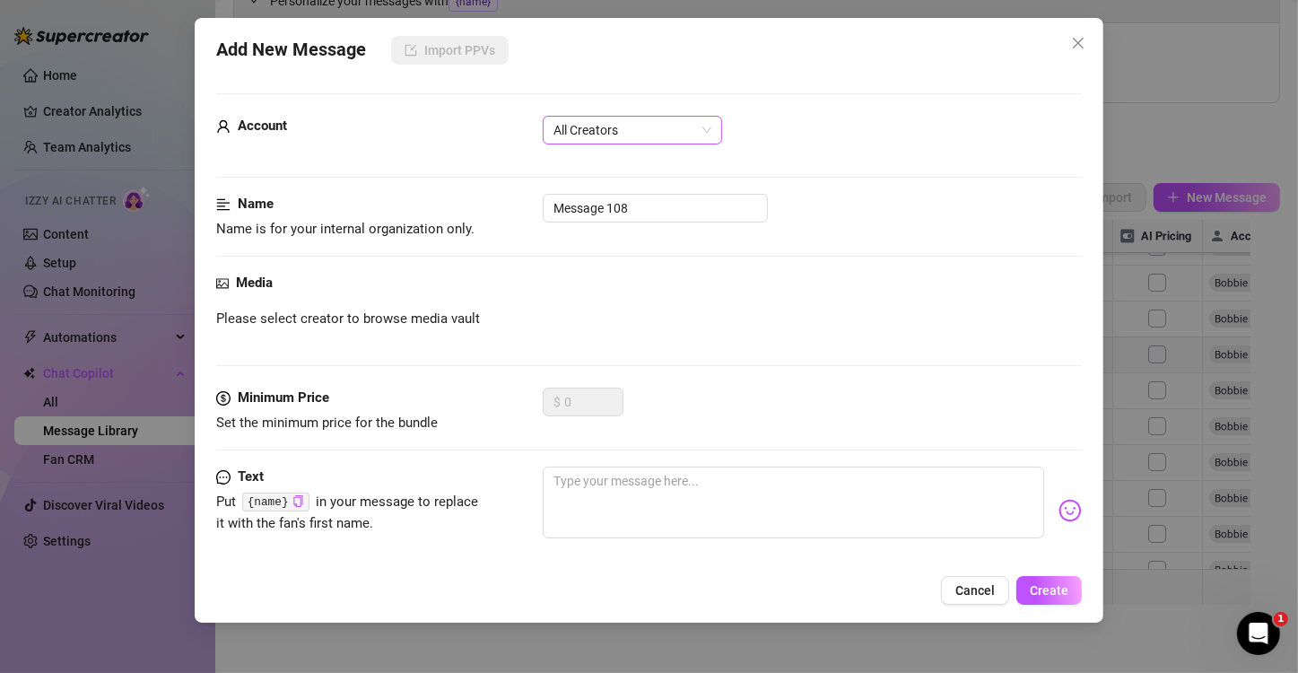
click at [617, 129] on span "All Creators" at bounding box center [632, 130] width 158 height 27
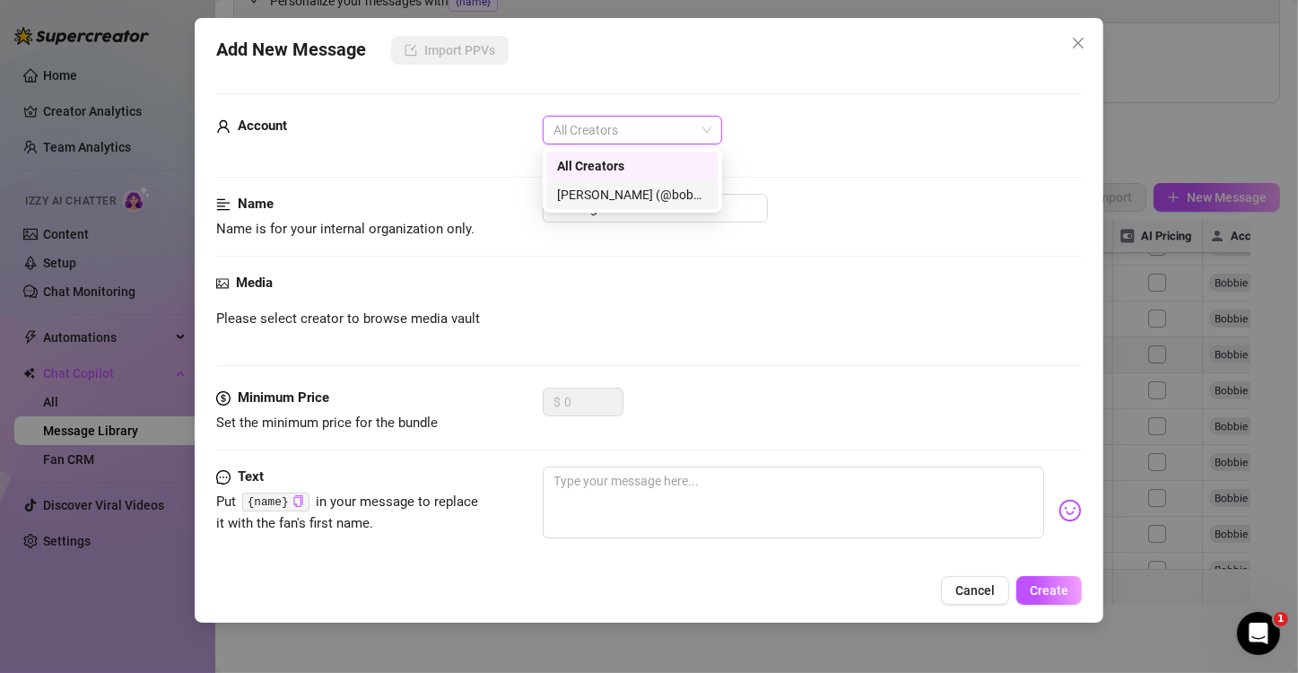
click at [620, 187] on div "[PERSON_NAME]‎ (@bobbielavender)" at bounding box center [632, 195] width 151 height 20
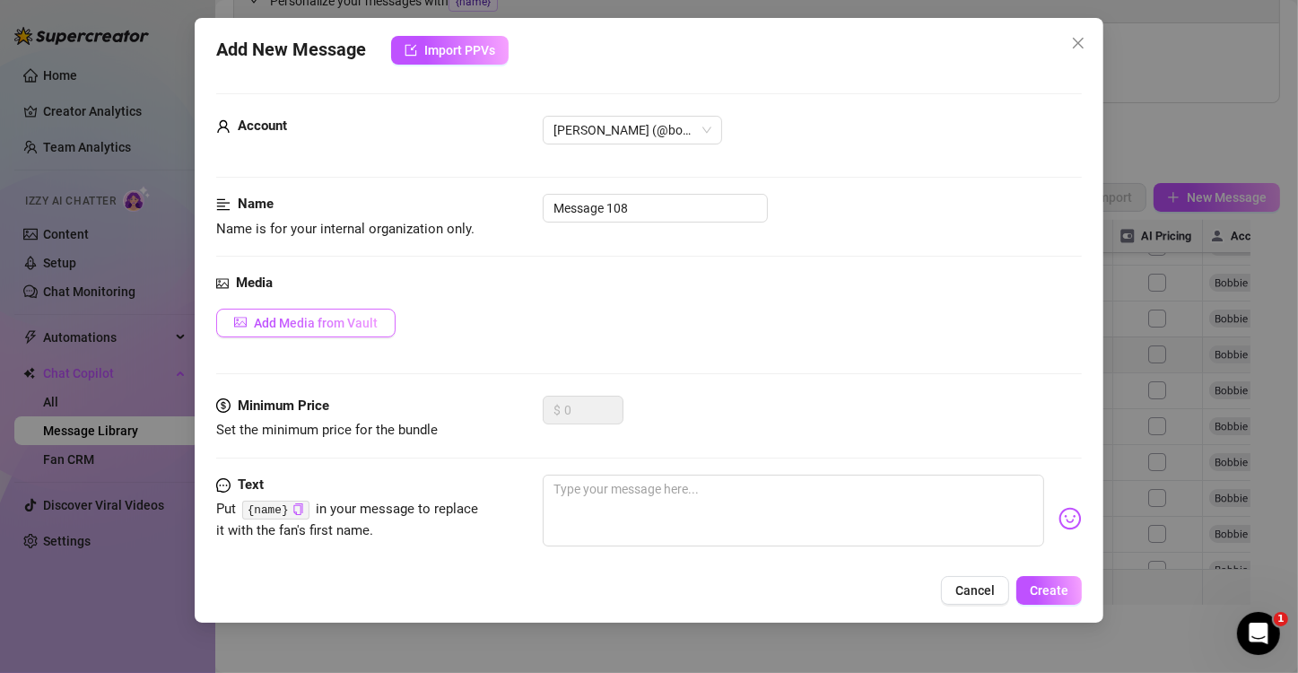
click at [341, 328] on span "Add Media from Vault" at bounding box center [316, 323] width 124 height 14
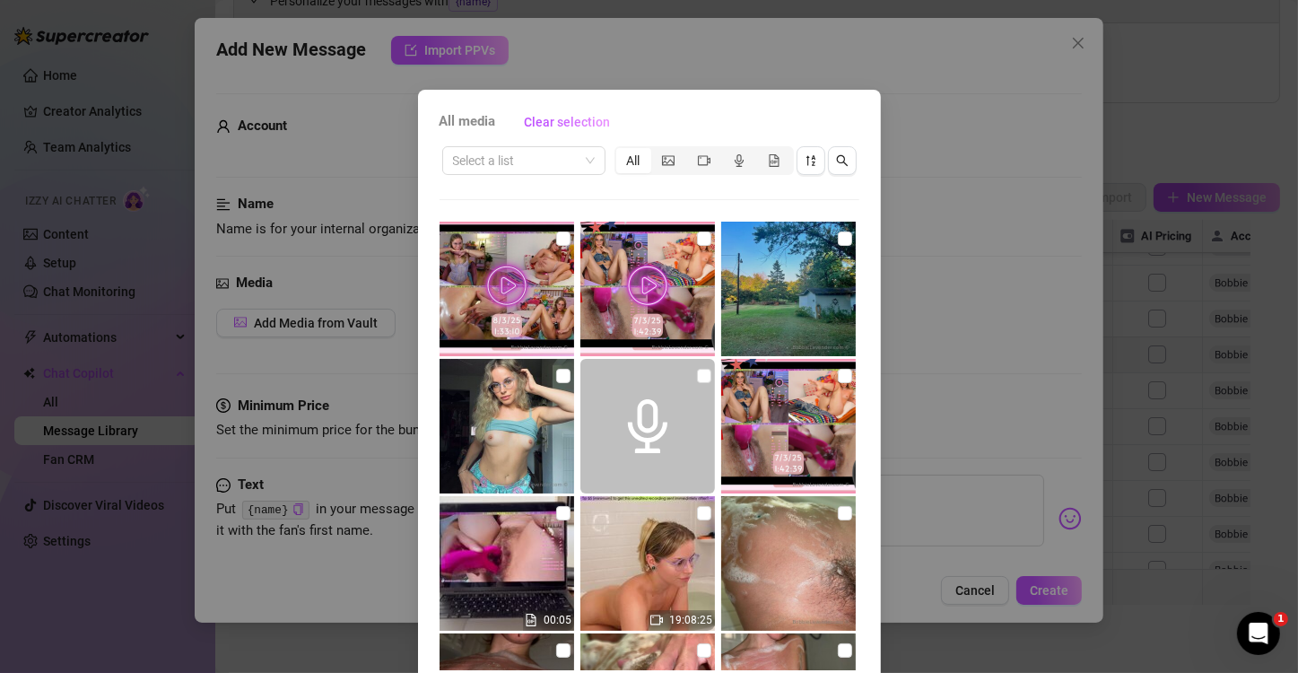
click at [950, 144] on div "All media Clear selection Select a list All 00:05 19:08:25 00:18 19:42:39 13:17…" at bounding box center [649, 336] width 1298 height 673
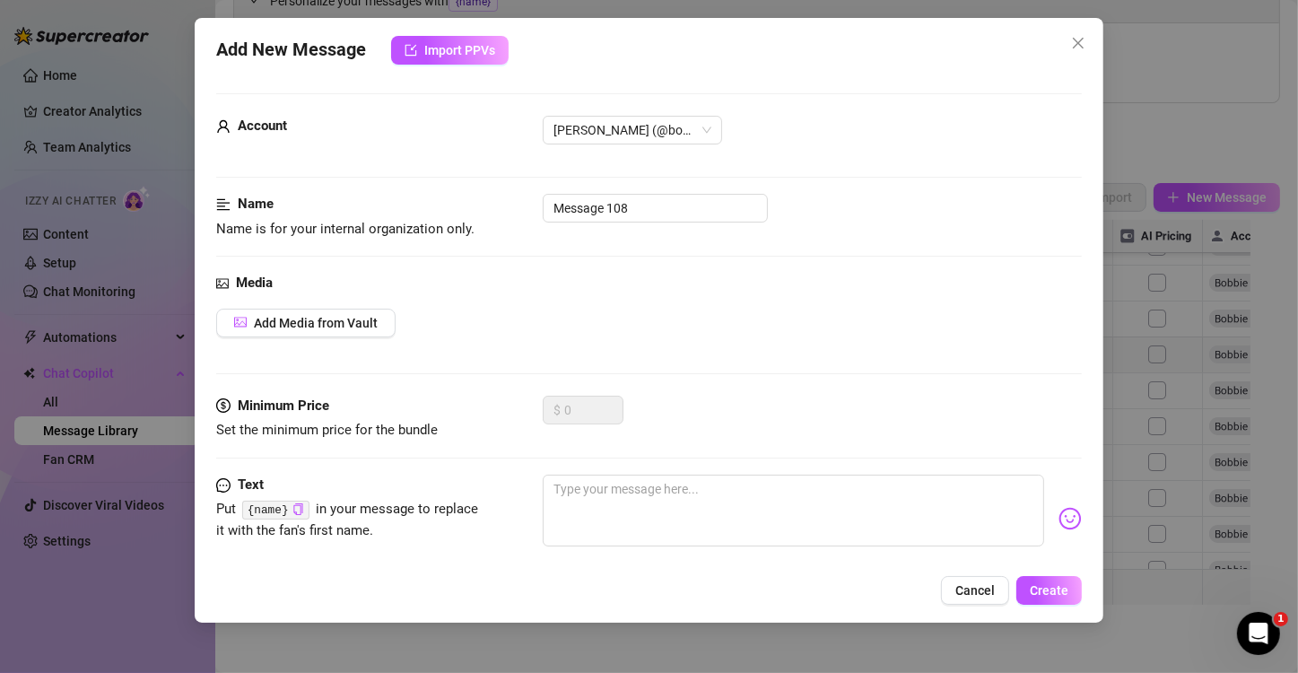
click at [975, 535] on span "Cancel" at bounding box center [974, 590] width 39 height 14
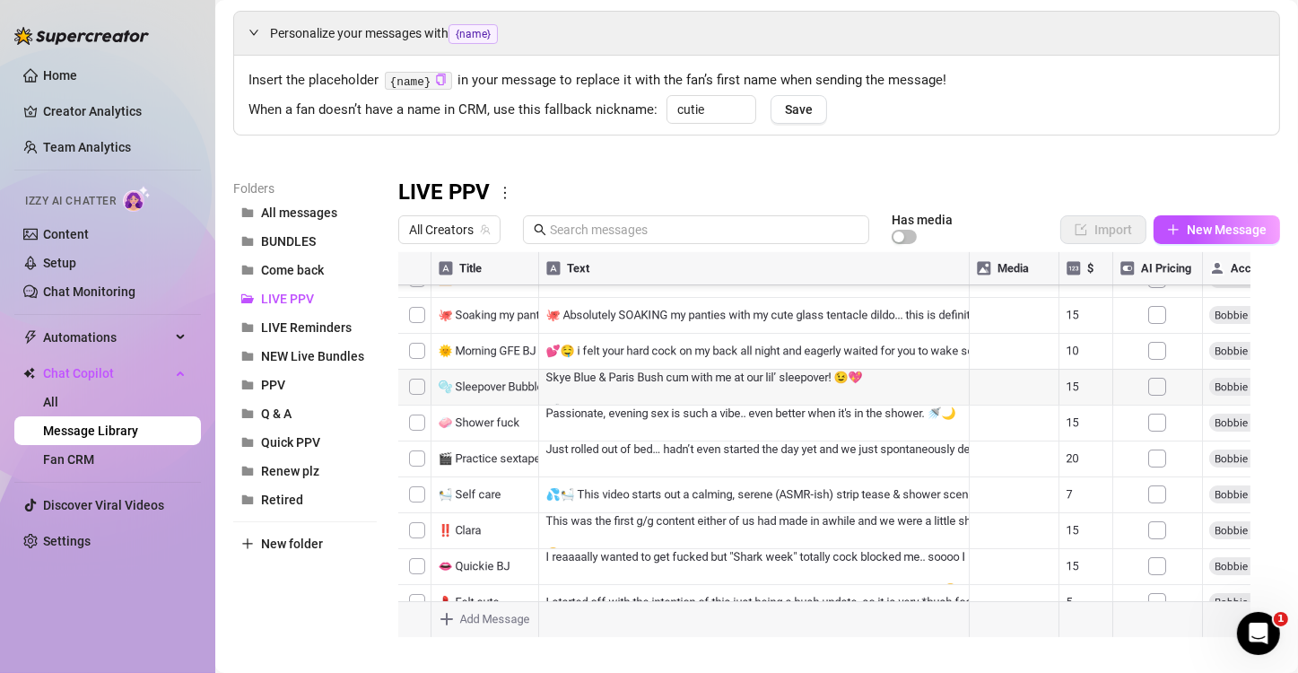
scroll to position [98, 0]
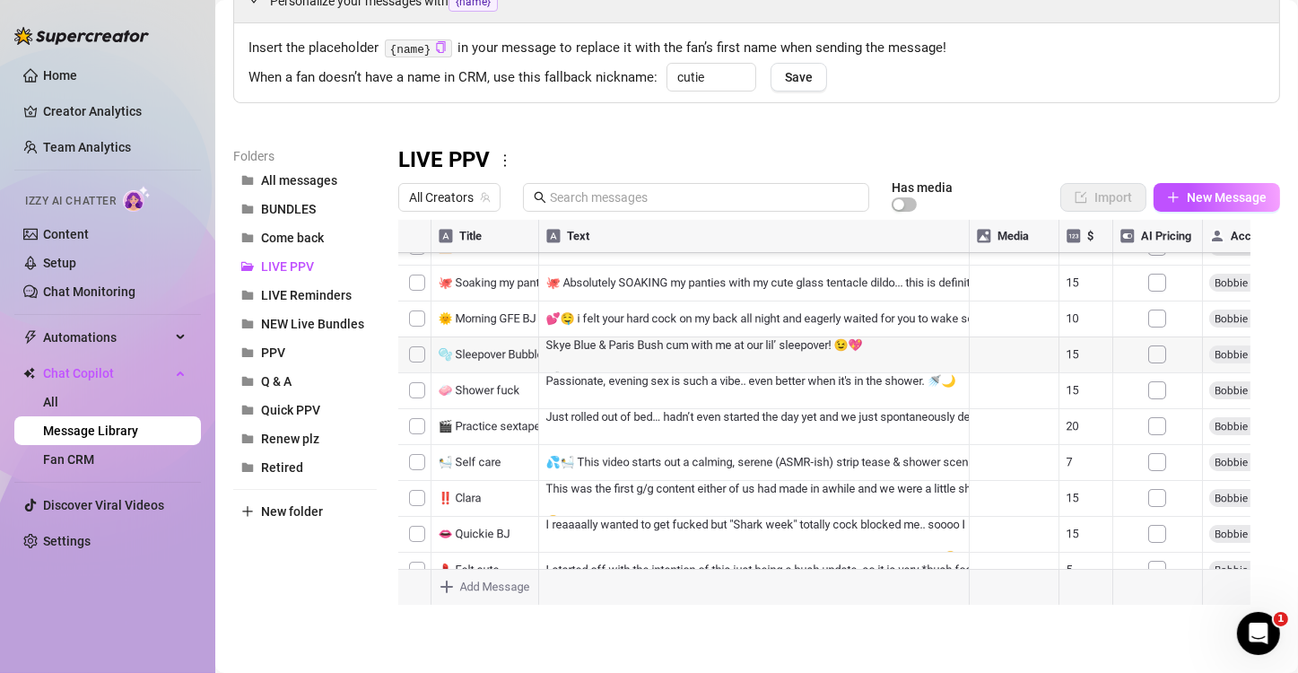
click at [529, 535] on div at bounding box center [831, 420] width 866 height 400
click at [982, 178] on div "LIVE PPV All Creators Has media Import New Message Title Text Media $ AI Pricin…" at bounding box center [839, 383] width 882 height 474
click at [982, 192] on span "New Message" at bounding box center [1227, 197] width 80 height 14
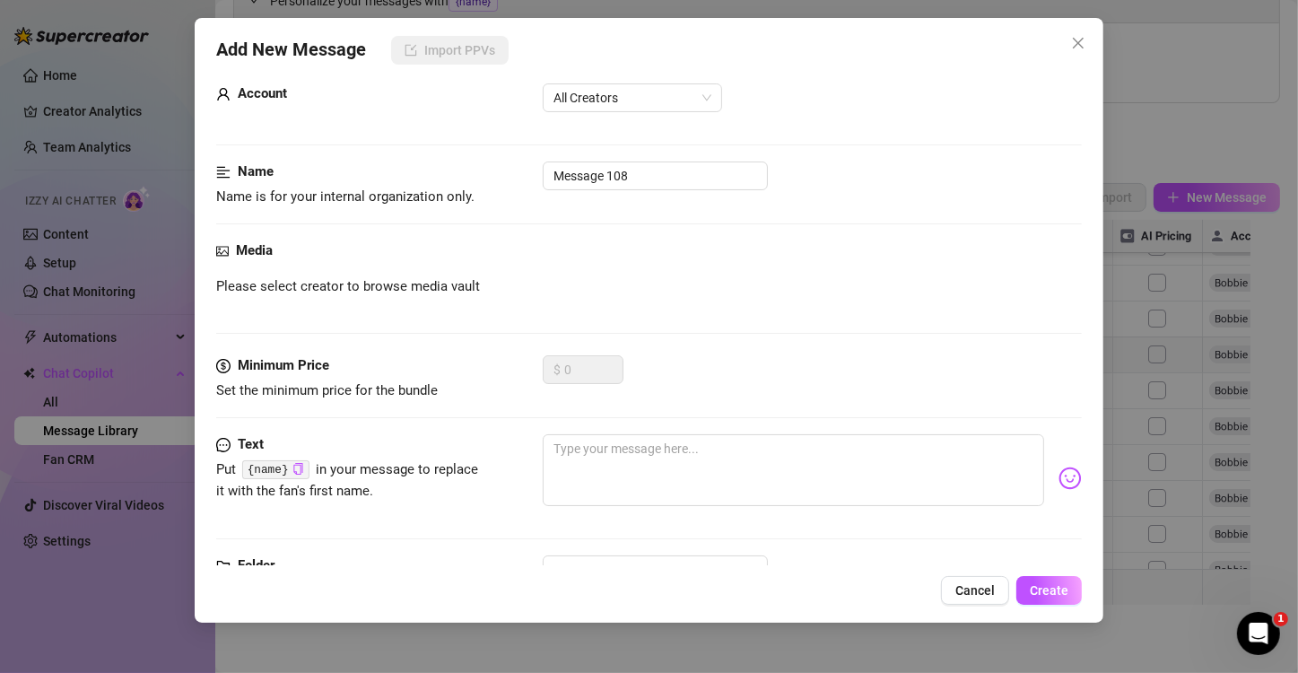
scroll to position [0, 0]
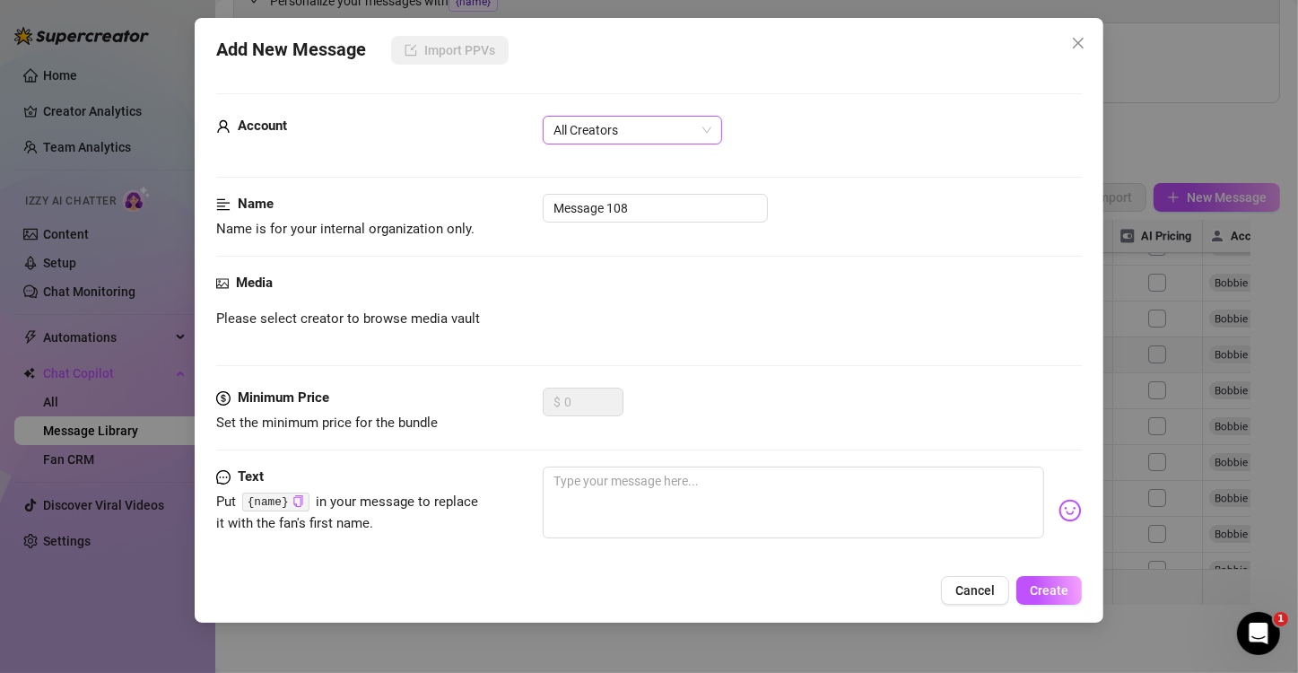
click at [631, 127] on span "All Creators" at bounding box center [632, 130] width 158 height 27
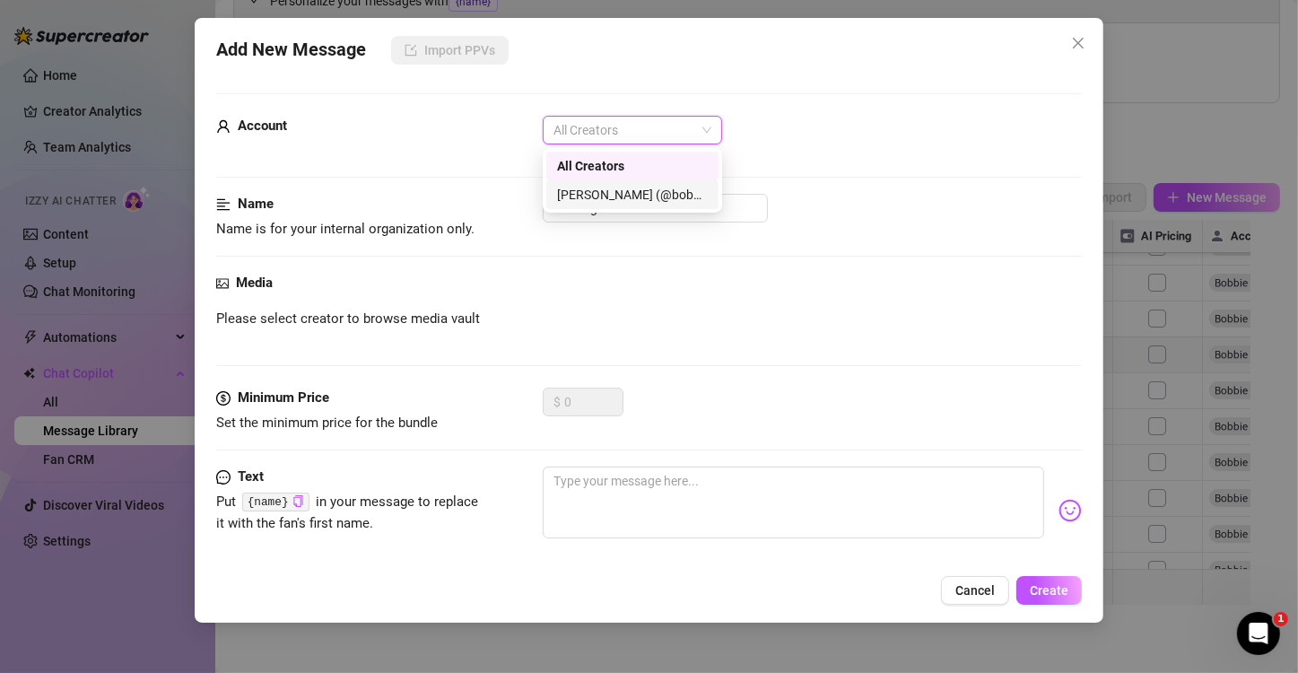
click at [631, 191] on div "[PERSON_NAME]‎ (@bobbielavender)" at bounding box center [632, 195] width 151 height 20
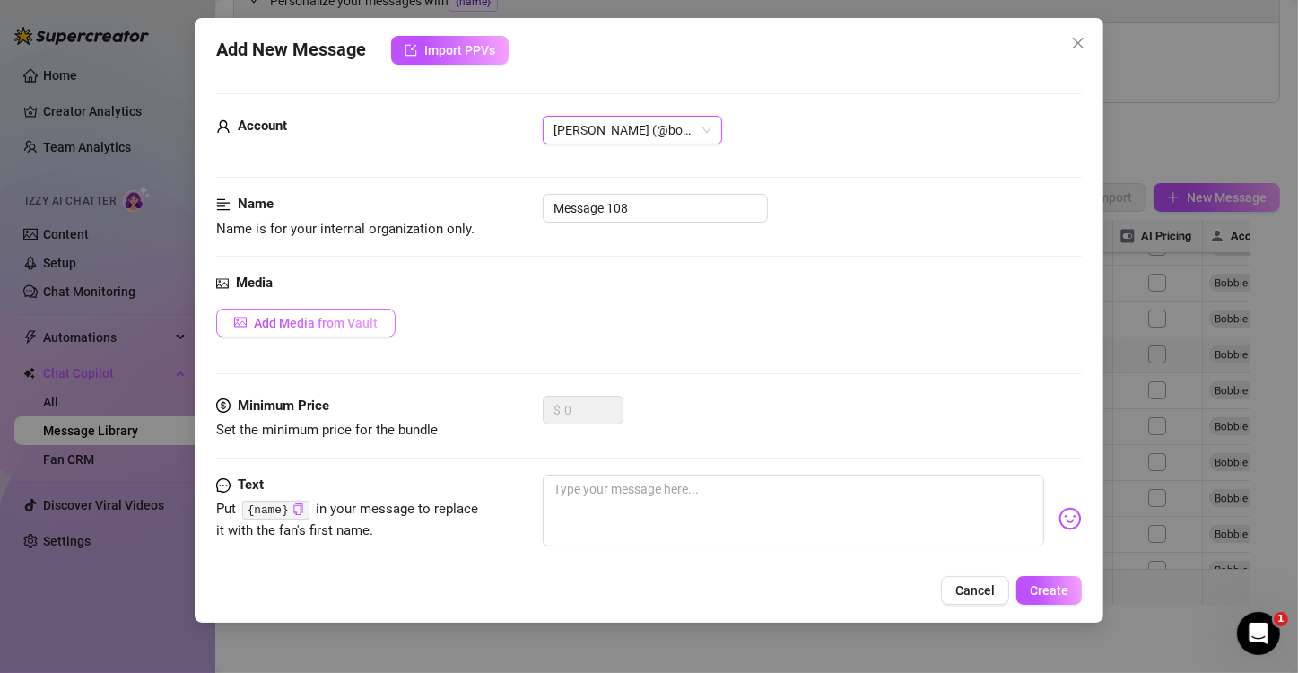
click at [344, 318] on span "Add Media from Vault" at bounding box center [316, 323] width 124 height 14
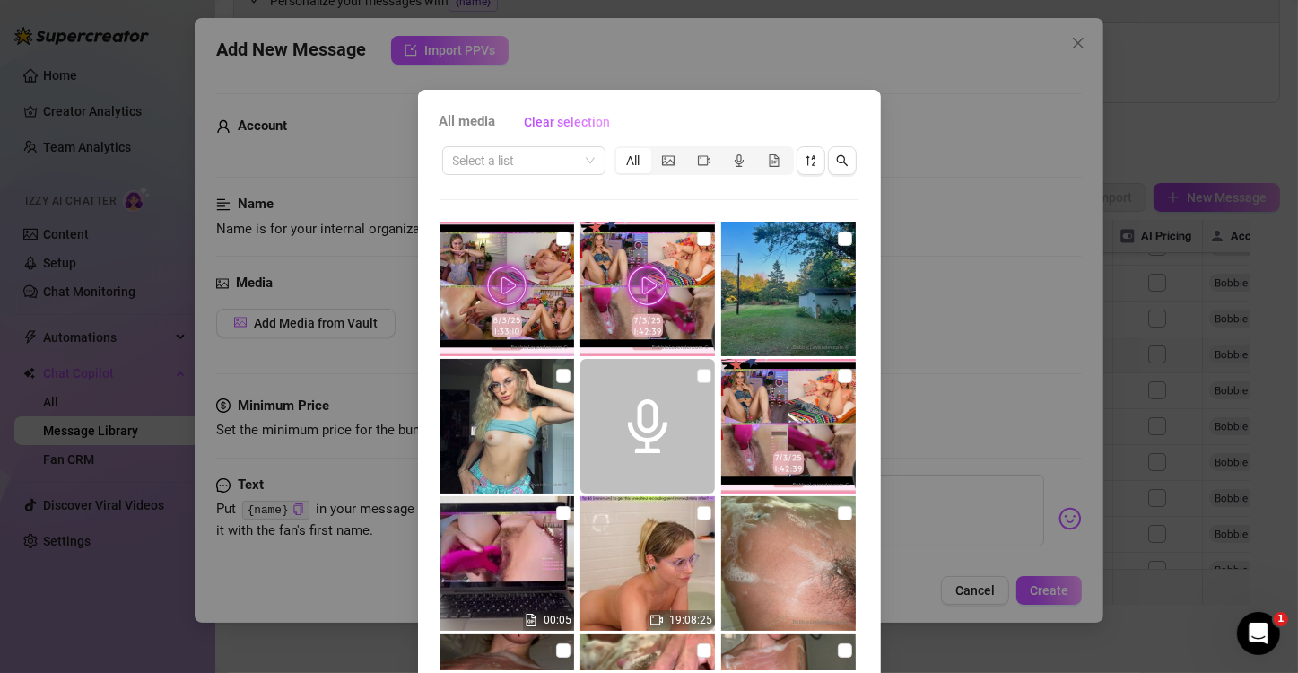
click at [949, 373] on div "All media Clear selection Select a list All 00:05 19:08:25 00:18 Cancel OK" at bounding box center [649, 336] width 1298 height 673
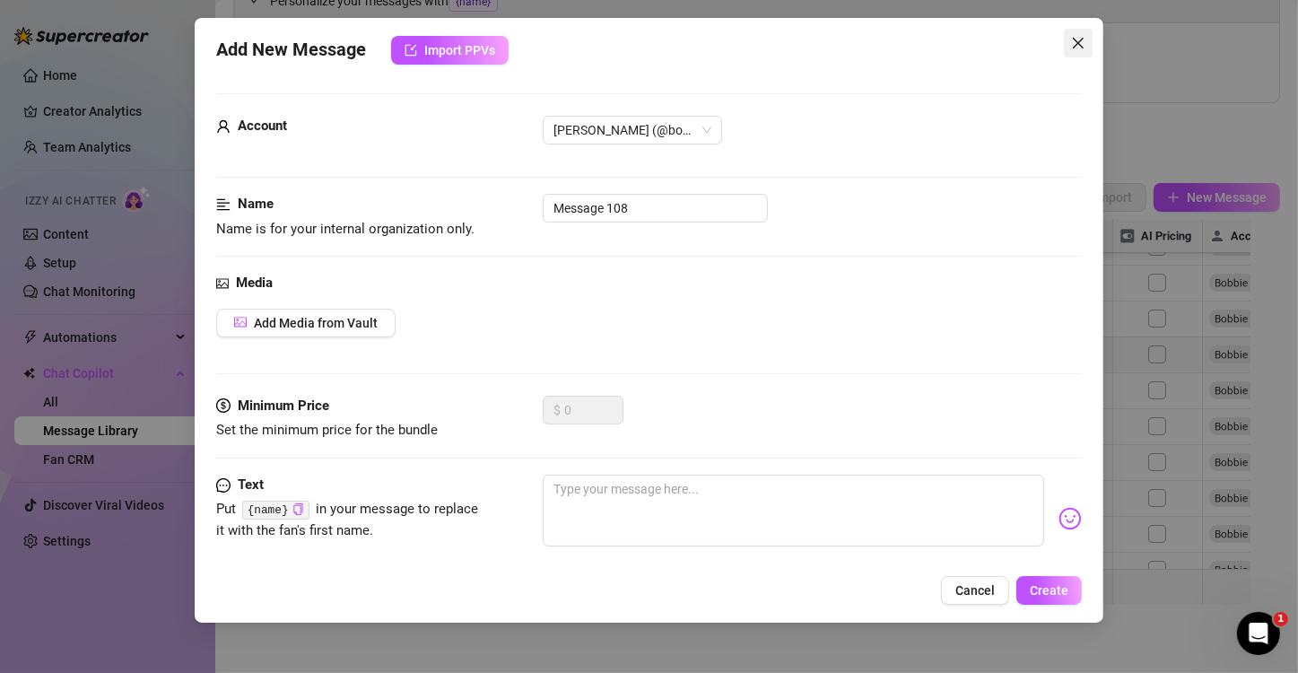
click at [982, 41] on icon "close" at bounding box center [1078, 43] width 11 height 11
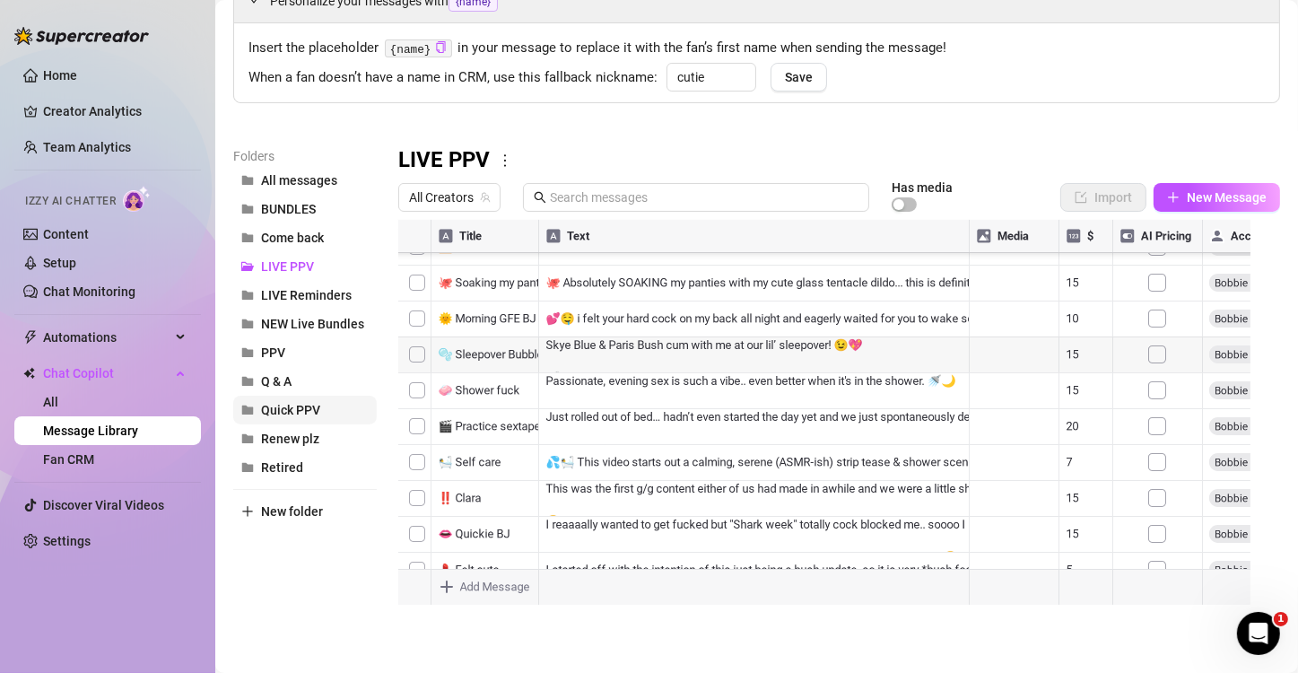
click at [311, 413] on span "Quick PPV" at bounding box center [290, 410] width 59 height 14
click at [302, 270] on span "LIVE PPV" at bounding box center [287, 266] width 53 height 14
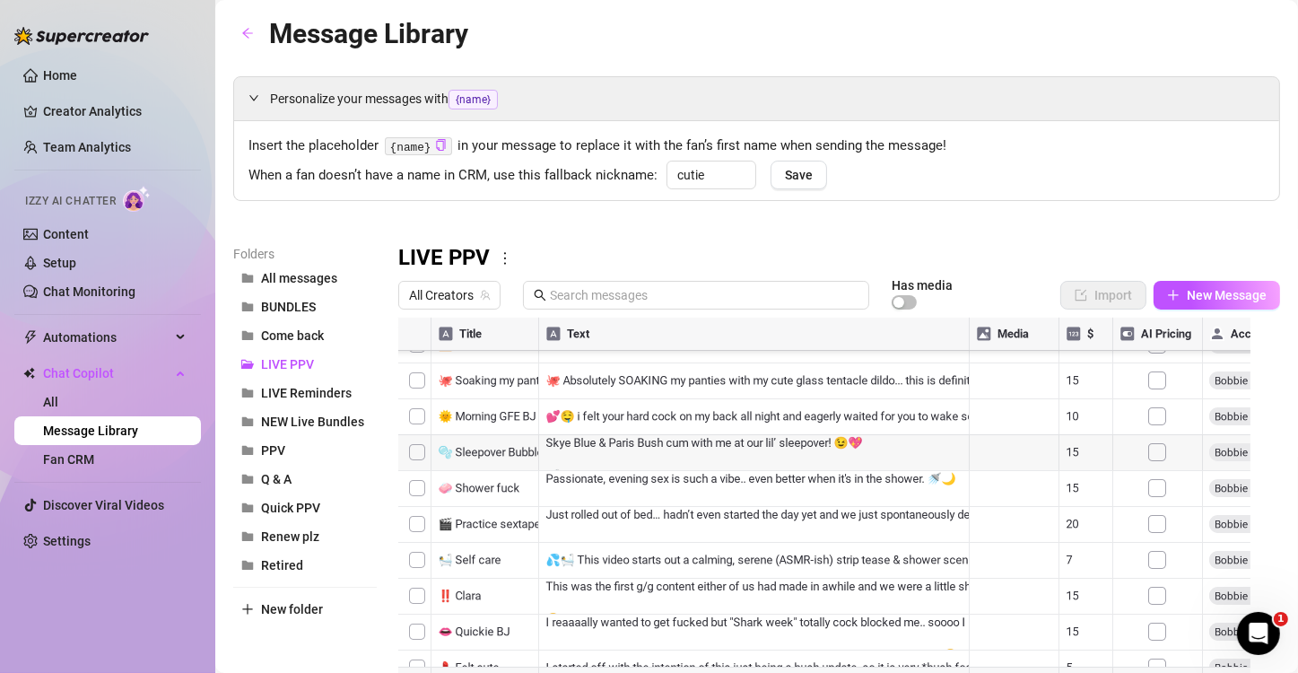
scroll to position [983, 0]
